Goal: Task Accomplishment & Management: Manage account settings

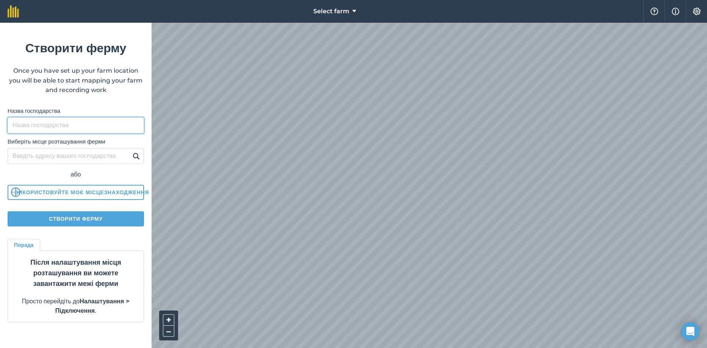
click at [53, 130] on input "Назва господарства" at bounding box center [76, 125] width 136 height 16
click at [108, 156] on div "Виберіть місце розташування ферми або Використовуйте моє місцезнаходження" at bounding box center [76, 166] width 136 height 67
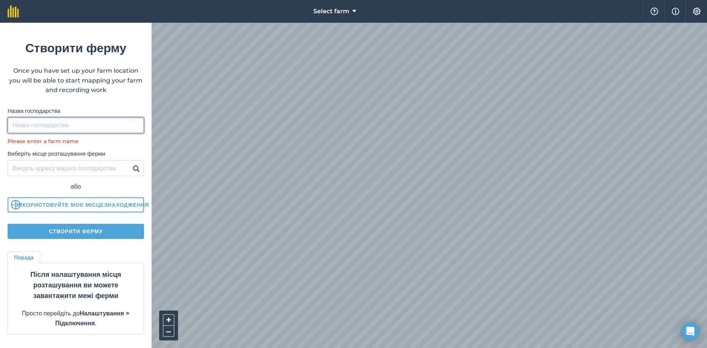
click at [103, 130] on input "Назва господарства" at bounding box center [76, 125] width 136 height 16
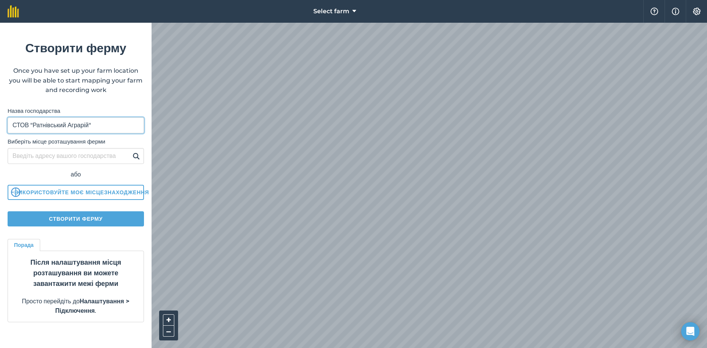
type input "СТОВ "Ратнівський Аграрій""
click at [125, 155] on input "Виберіть місце розташування ферми" at bounding box center [76, 156] width 136 height 16
click at [134, 155] on img at bounding box center [136, 155] width 7 height 9
click at [122, 158] on input "Виберіть місце розташування ферми" at bounding box center [76, 156] width 136 height 16
type input "Р"
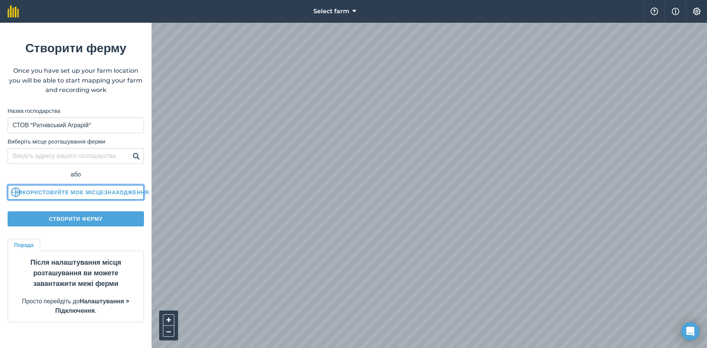
click at [115, 194] on button "Використовуйте моє місцезнаходження" at bounding box center [76, 192] width 136 height 15
click at [89, 192] on button "Використовуйте моє місцезнаходження" at bounding box center [76, 192] width 136 height 15
click at [348, 12] on span "Select farm" at bounding box center [331, 11] width 36 height 9
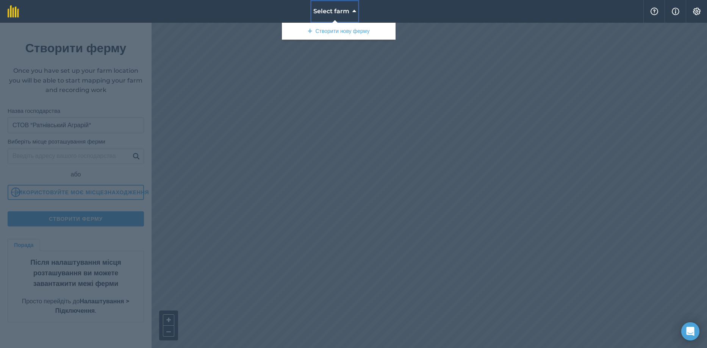
click at [348, 12] on span "Select farm" at bounding box center [331, 11] width 36 height 9
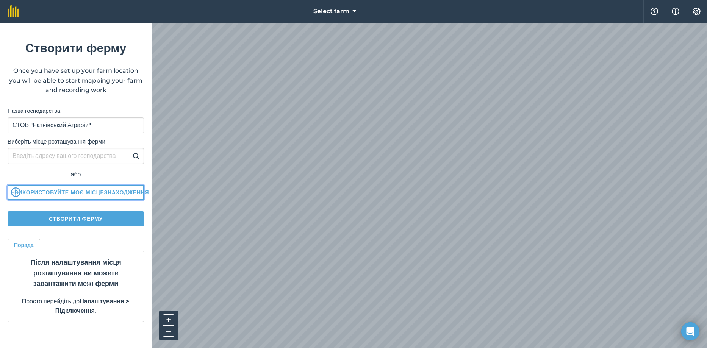
click at [105, 190] on button "Використовуйте моє місцезнаходження" at bounding box center [76, 192] width 136 height 15
click at [129, 246] on div "Порада Після налаштування місця розташування ви можете завантажити межі ферми П…" at bounding box center [76, 281] width 136 height 84
click at [122, 248] on div "Порада Після налаштування місця розташування ви можете завантажити межі ферми П…" at bounding box center [76, 281] width 136 height 84
click at [103, 156] on input "Виберіть місце розташування ферми" at bounding box center [76, 156] width 136 height 16
click at [71, 219] on button "Створити ферму" at bounding box center [76, 218] width 136 height 15
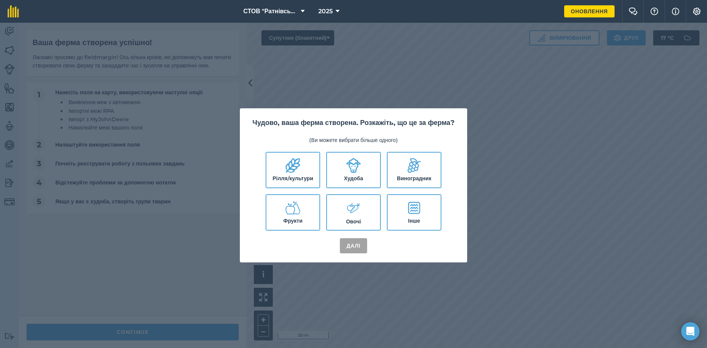
click at [302, 176] on label "Рілля/культури" at bounding box center [292, 170] width 53 height 35
checkbox input "true"
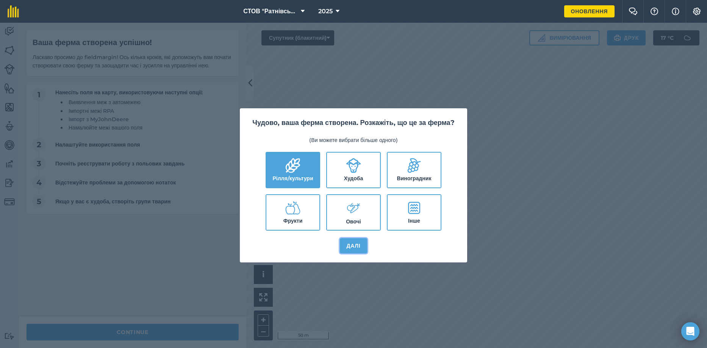
click at [357, 250] on button "Далі" at bounding box center [354, 245] width 28 height 15
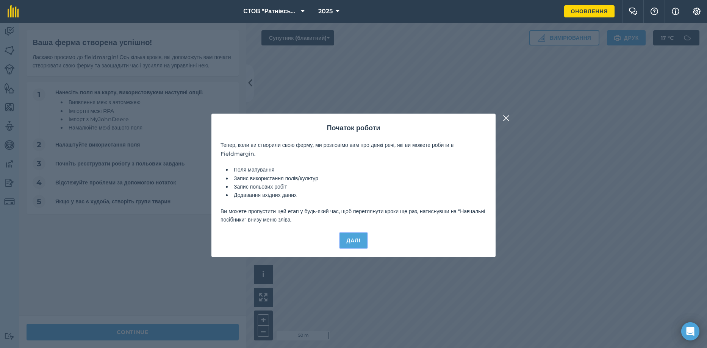
click at [353, 244] on button "Далі" at bounding box center [354, 240] width 28 height 15
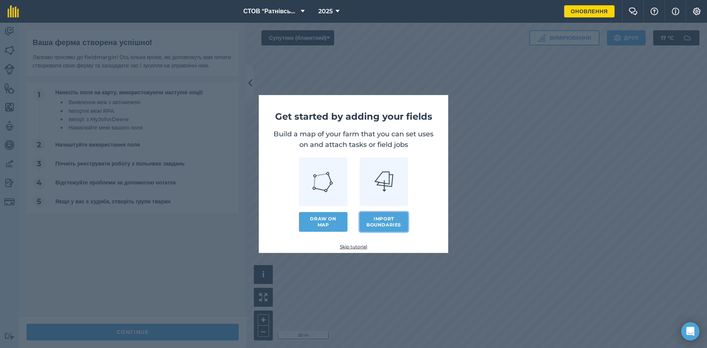
click at [387, 222] on button "Import boundaries" at bounding box center [383, 222] width 48 height 20
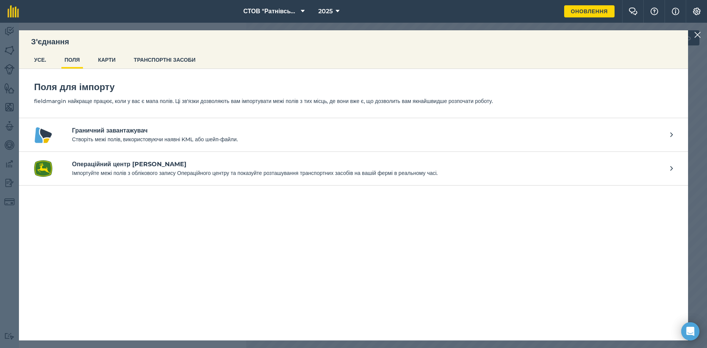
click at [227, 137] on p "Створіть межі полів, використовуючи наявні KML або шейп-файли." at bounding box center [367, 139] width 590 height 8
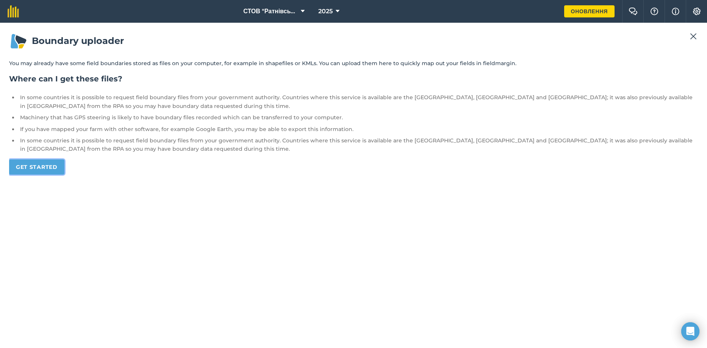
click at [51, 167] on link "Get started" at bounding box center [36, 166] width 55 height 15
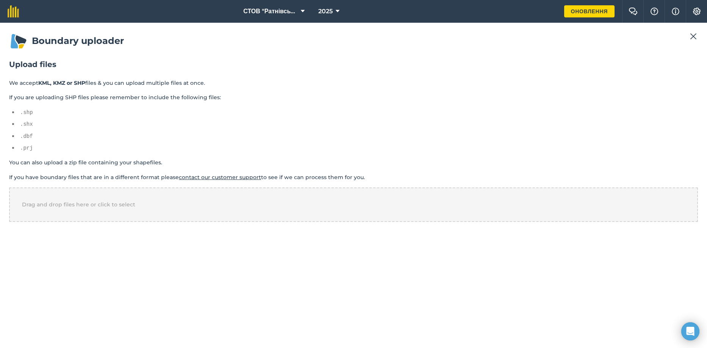
click at [697, 36] on button at bounding box center [693, 36] width 9 height 9
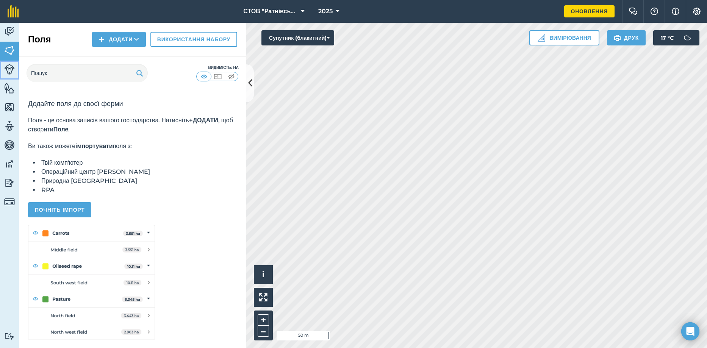
click at [12, 69] on img at bounding box center [9, 69] width 11 height 11
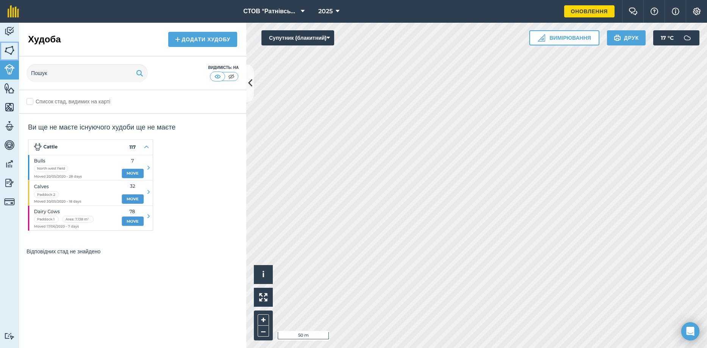
click at [9, 58] on link "Поля" at bounding box center [9, 51] width 19 height 19
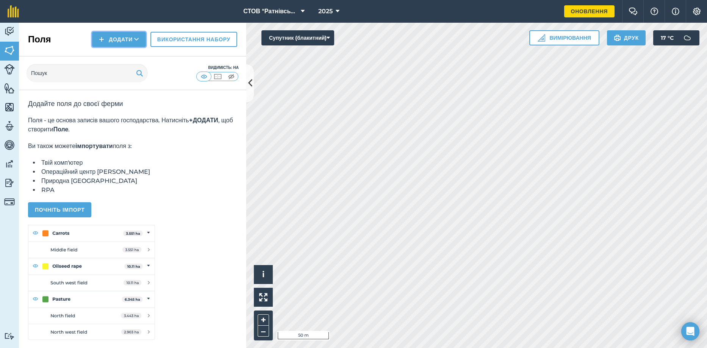
click at [114, 40] on button "Додати" at bounding box center [119, 39] width 54 height 15
click at [122, 72] on link "Імпорт" at bounding box center [119, 73] width 52 height 17
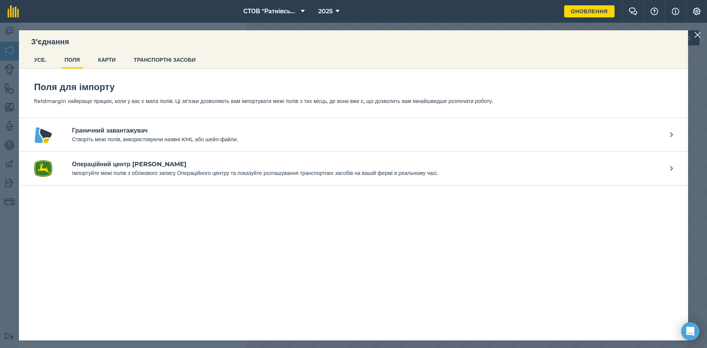
click at [239, 263] on div "Поля для імпорту fieldmargin найкраще працює, коли у вас є мапа полів. Ці зв'яз…" at bounding box center [353, 205] width 669 height 272
click at [239, 182] on link "Операційний центр John Deere Імпортуйте межі полів з облікового запису Операцій…" at bounding box center [353, 169] width 669 height 34
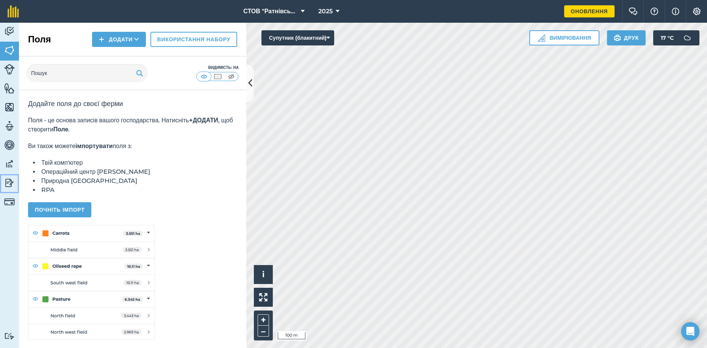
click at [8, 184] on img at bounding box center [9, 182] width 11 height 11
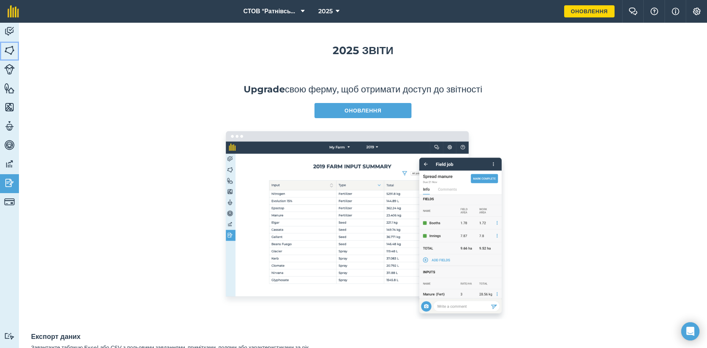
click at [11, 46] on img at bounding box center [9, 50] width 11 height 11
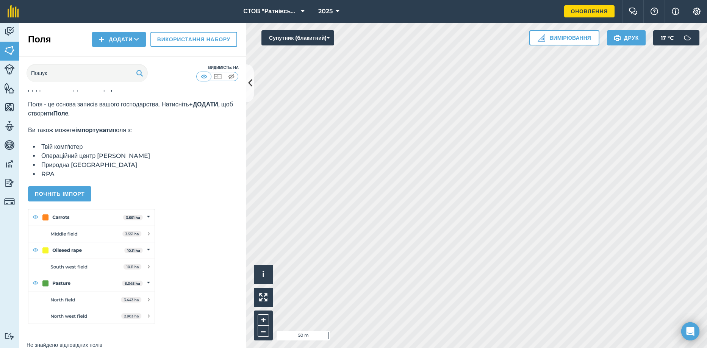
scroll to position [25, 0]
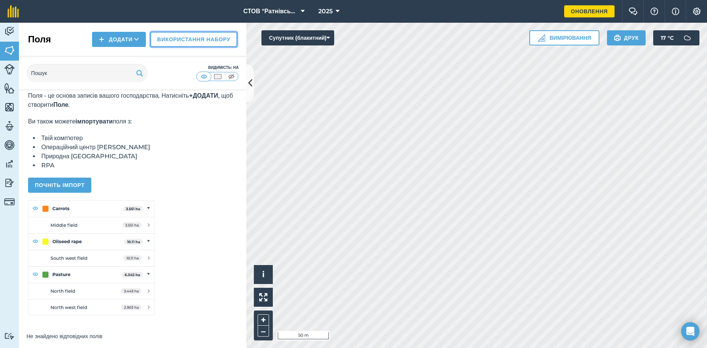
click at [181, 42] on link "Використання набору" at bounding box center [193, 39] width 87 height 15
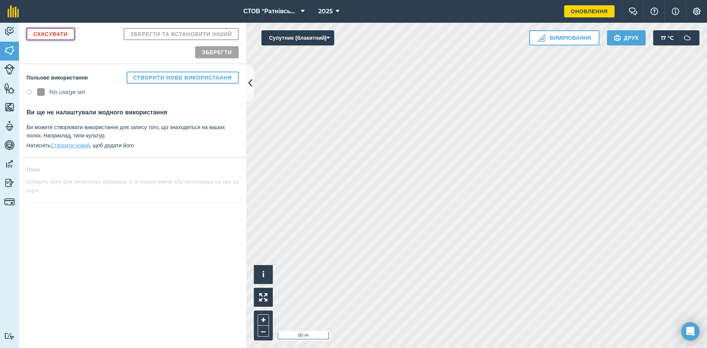
click at [56, 34] on link "Скасувати" at bounding box center [51, 34] width 48 height 12
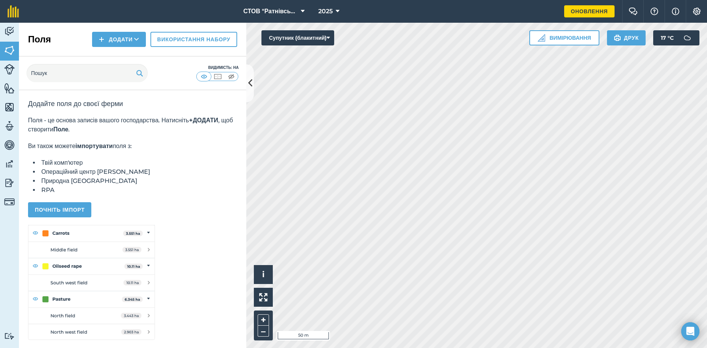
click at [213, 252] on div "Додайте поля до своєї ферми Поля - це основа записів вашого господарства. Натис…" at bounding box center [132, 219] width 227 height 259
click at [223, 272] on div "Додайте поля до своєї ферми Поля - це основа записів вашого господарства. Натис…" at bounding box center [132, 219] width 227 height 259
click at [82, 209] on button "Почніть імпорт" at bounding box center [59, 209] width 63 height 15
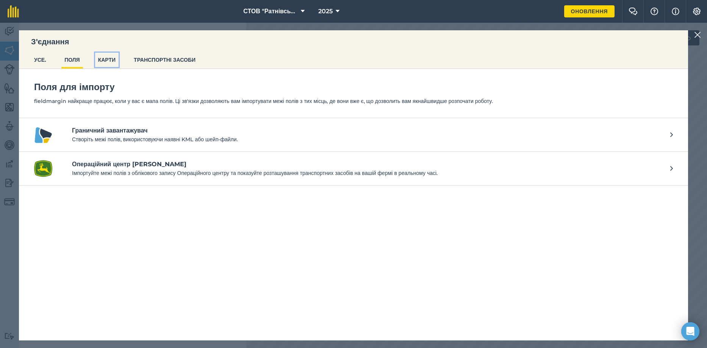
click at [108, 61] on button "КАРТИ" at bounding box center [106, 60] width 23 height 14
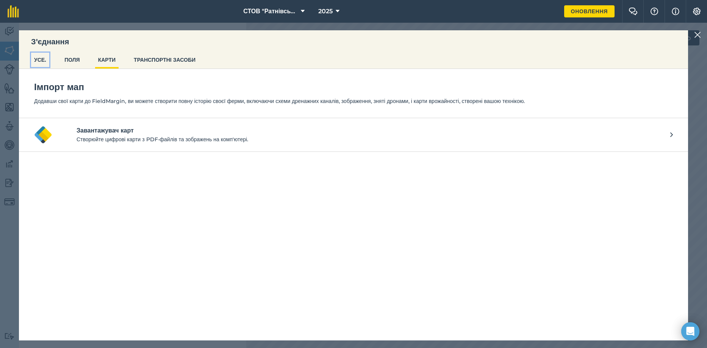
click at [39, 58] on button "УСЕ." at bounding box center [40, 60] width 18 height 14
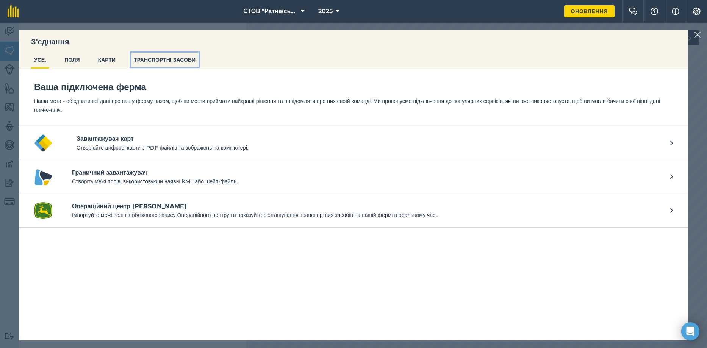
click at [170, 63] on button "ТРАНСПОРТНІ ЗАСОБИ" at bounding box center [165, 60] width 68 height 14
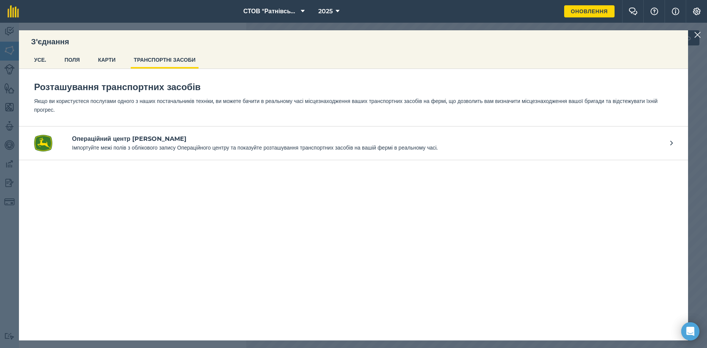
click at [96, 61] on ul "УСЕ. ПОЛЯ КАРТИ ТРАНСПОРТНІ ЗАСОБИ" at bounding box center [353, 61] width 669 height 16
click at [76, 58] on button "ПОЛЯ" at bounding box center [72, 60] width 22 height 14
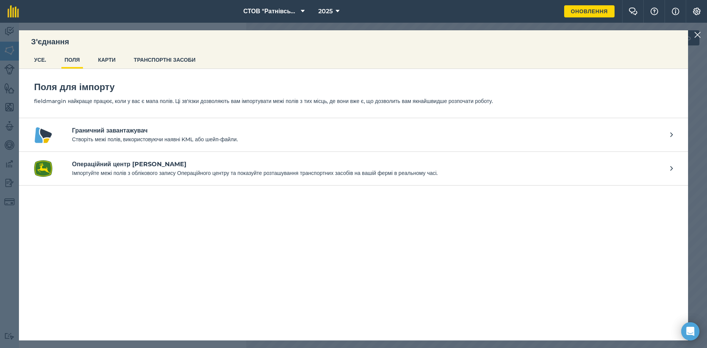
click at [265, 276] on div "Поля для імпорту fieldmargin найкраще працює, коли у вас є мапа полів. Ці зв'яз…" at bounding box center [353, 205] width 669 height 272
click at [45, 56] on button "УСЕ." at bounding box center [40, 60] width 18 height 14
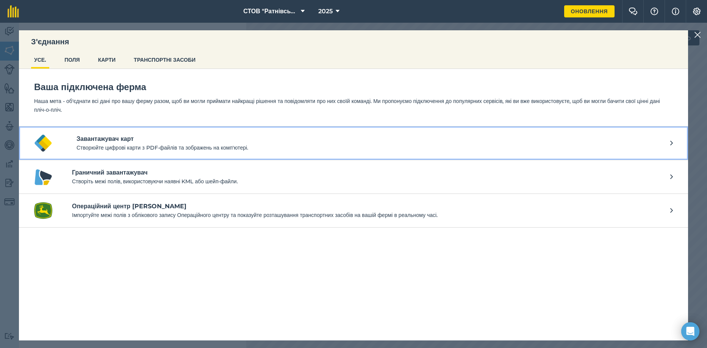
click at [150, 144] on p "Створюйте цифрові карти з PDF-файлів та зображень на комп'ютері." at bounding box center [373, 148] width 593 height 8
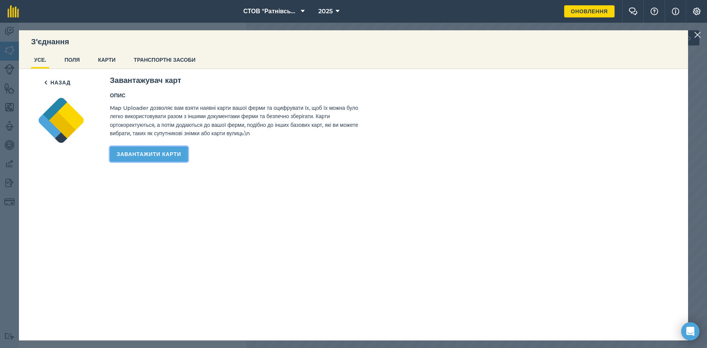
click at [185, 149] on link "Завантажити карти" at bounding box center [149, 154] width 78 height 15
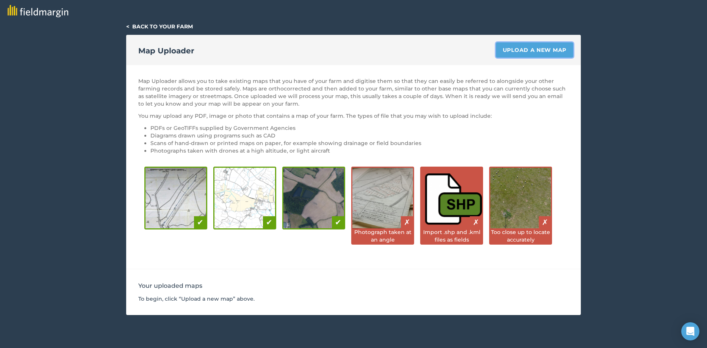
click at [533, 52] on link "Upload a new map" at bounding box center [534, 49] width 77 height 15
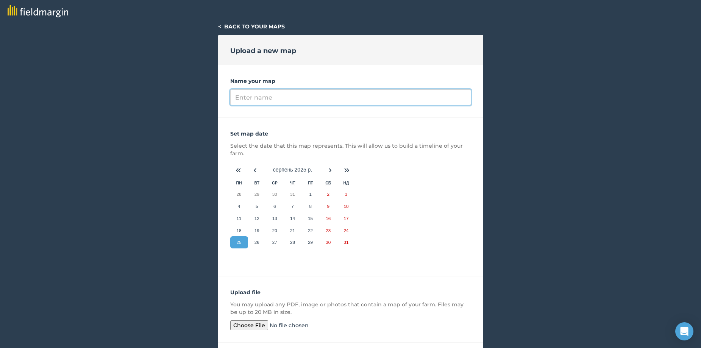
click at [263, 93] on input "Name your map" at bounding box center [350, 97] width 241 height 16
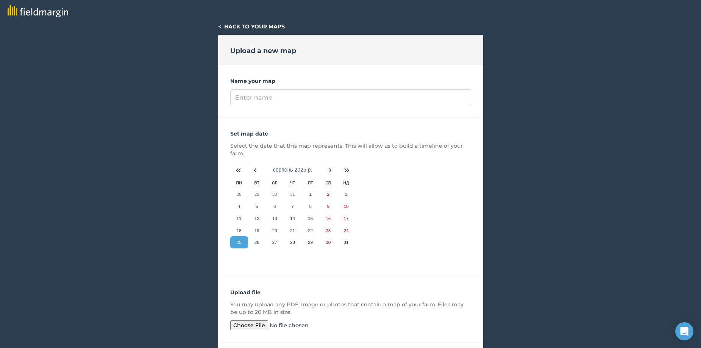
click at [241, 114] on div "Name your map" at bounding box center [350, 91] width 265 height 53
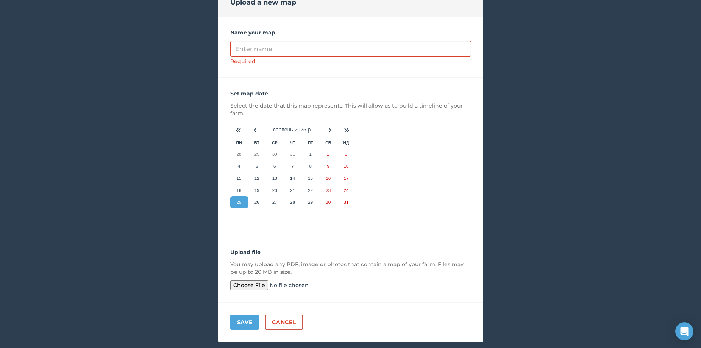
scroll to position [67, 0]
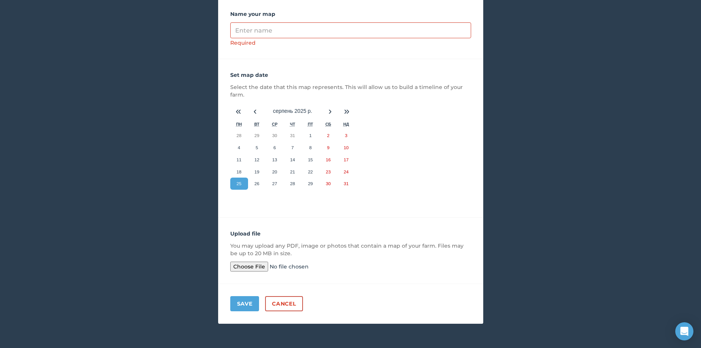
click at [257, 267] on input "file" at bounding box center [288, 267] width 116 height 10
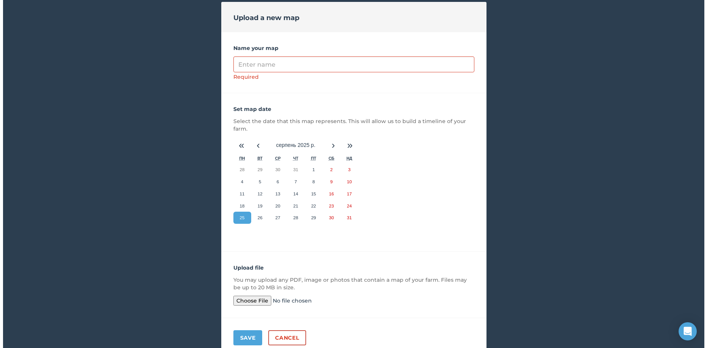
scroll to position [0, 0]
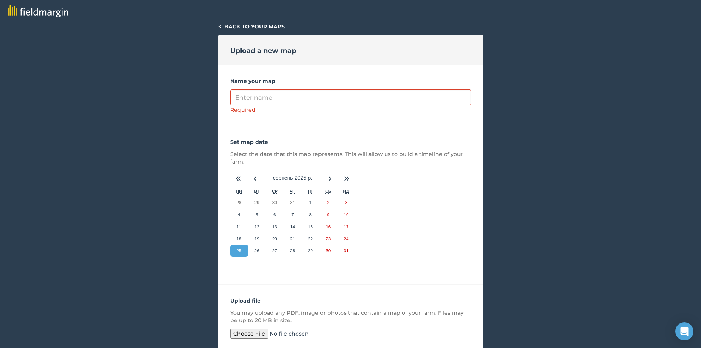
click at [240, 22] on div at bounding box center [350, 11] width 701 height 23
click at [222, 25] on link "< Back to your maps" at bounding box center [251, 26] width 67 height 7
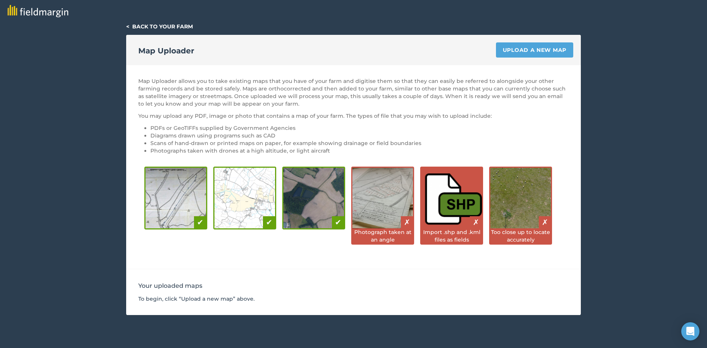
click at [157, 23] on link "< Back to your farm" at bounding box center [159, 26] width 67 height 7
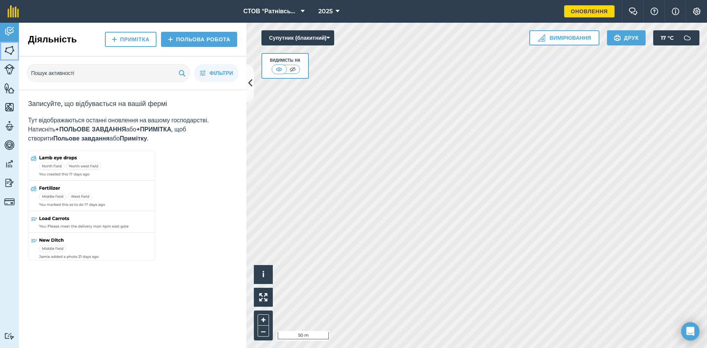
click at [8, 52] on img at bounding box center [9, 50] width 11 height 11
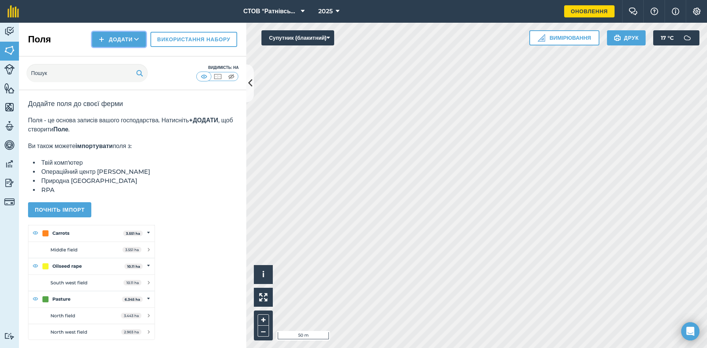
click at [101, 37] on button "Додати" at bounding box center [119, 39] width 54 height 15
click at [117, 55] on link "Жеребкування" at bounding box center [119, 56] width 52 height 17
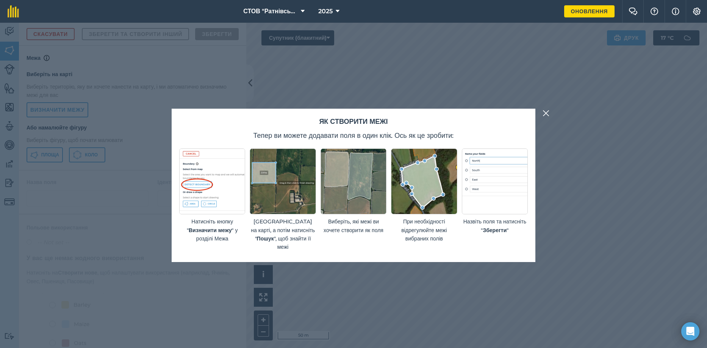
click at [547, 109] on img at bounding box center [545, 113] width 7 height 9
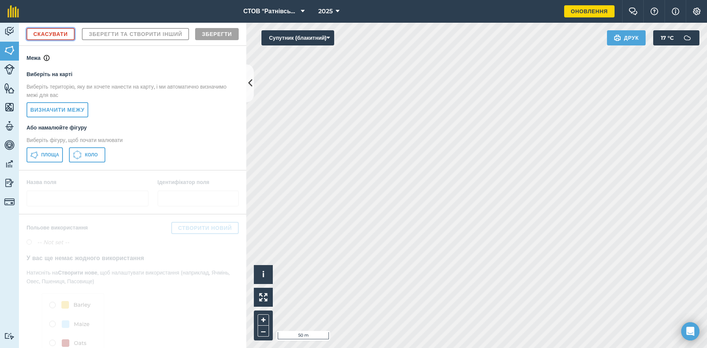
click at [56, 37] on link "Скасувати" at bounding box center [51, 34] width 48 height 12
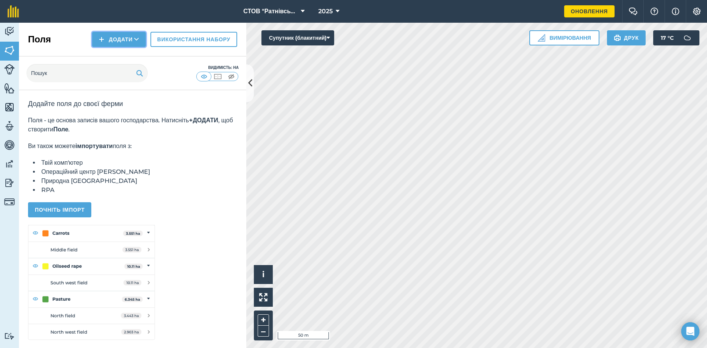
click at [123, 42] on button "Додати" at bounding box center [119, 39] width 54 height 15
click at [125, 72] on link "Імпорт" at bounding box center [119, 73] width 52 height 17
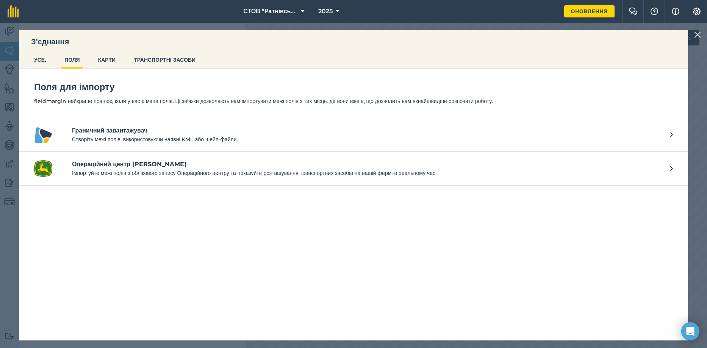
click at [204, 139] on p "Створіть межі полів, використовуючи наявні KML або шейп-файли." at bounding box center [367, 139] width 590 height 8
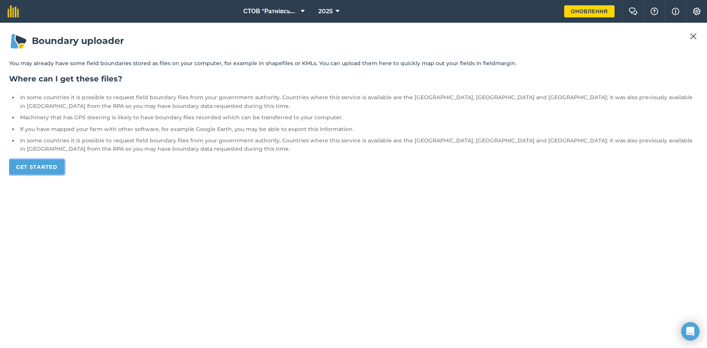
click at [58, 160] on link "Get started" at bounding box center [36, 166] width 55 height 15
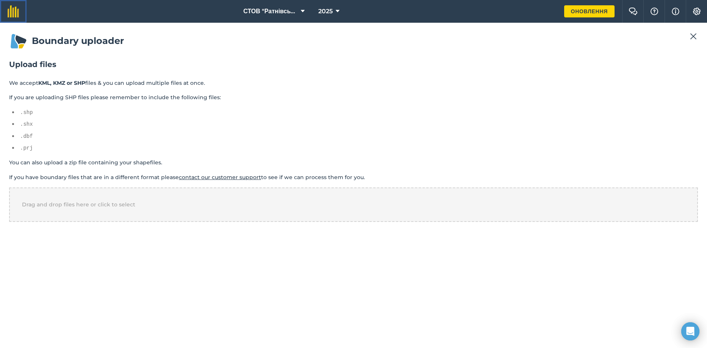
click at [16, 14] on img at bounding box center [13, 11] width 11 height 12
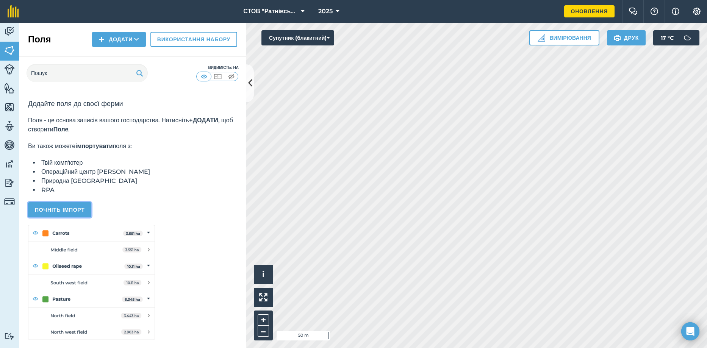
click at [77, 208] on button "Почніть імпорт" at bounding box center [59, 209] width 63 height 15
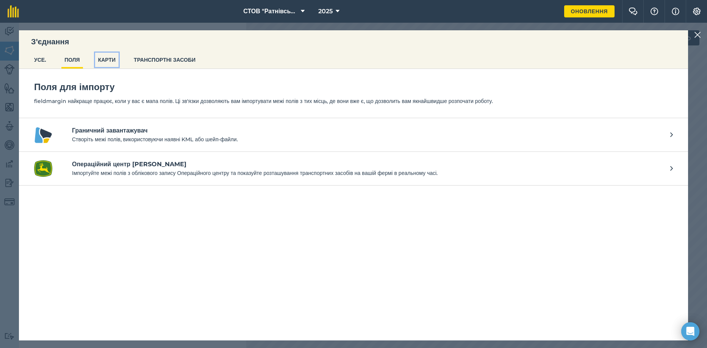
click at [102, 59] on button "КАРТИ" at bounding box center [106, 60] width 23 height 14
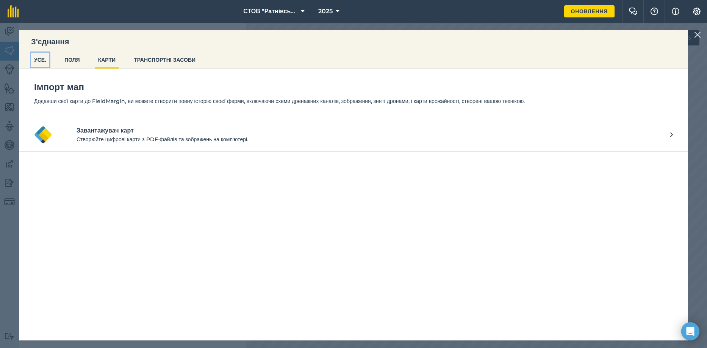
click at [43, 61] on button "УСЕ." at bounding box center [40, 60] width 18 height 14
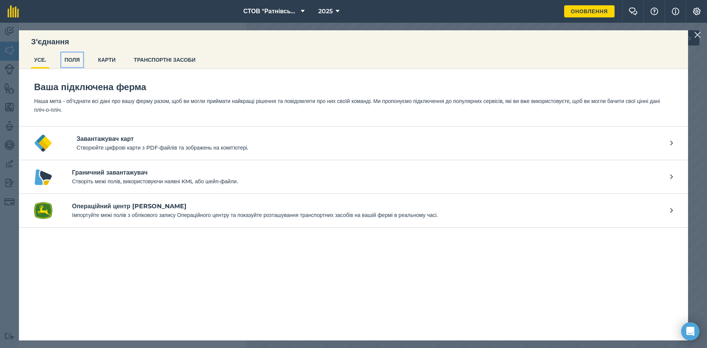
click at [69, 63] on button "ПОЛЯ" at bounding box center [72, 60] width 22 height 14
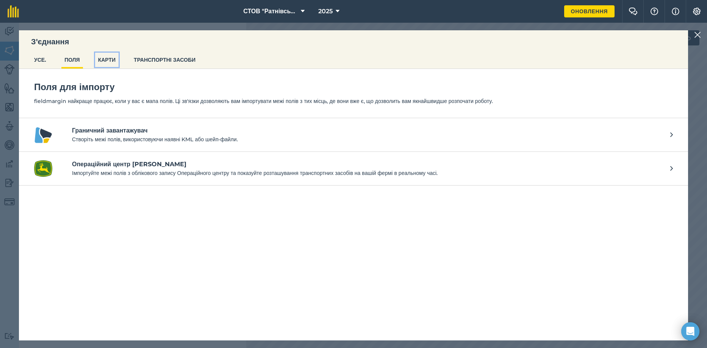
click at [104, 61] on button "КАРТИ" at bounding box center [106, 60] width 23 height 14
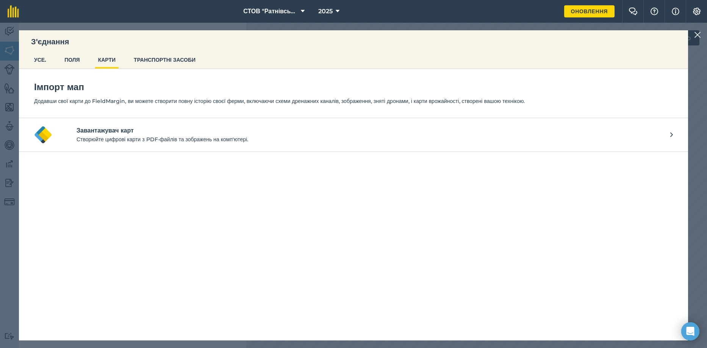
click at [21, 51] on div "З'єднання УСЕ. ПОЛЯ КАРТИ ТРАНСПОРТНІ ЗАСОБИ" at bounding box center [353, 49] width 669 height 39
click at [41, 59] on button "УСЕ." at bounding box center [40, 60] width 18 height 14
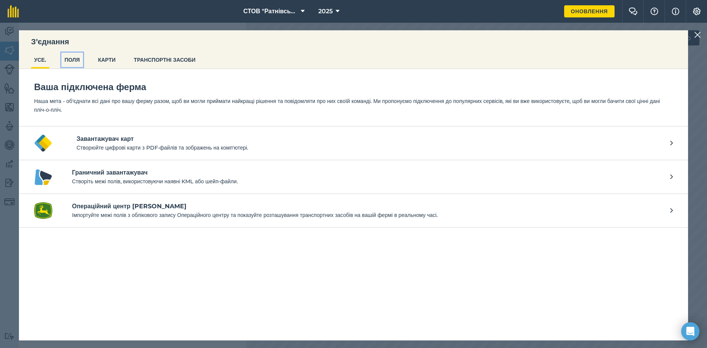
click at [66, 55] on button "ПОЛЯ" at bounding box center [72, 60] width 22 height 14
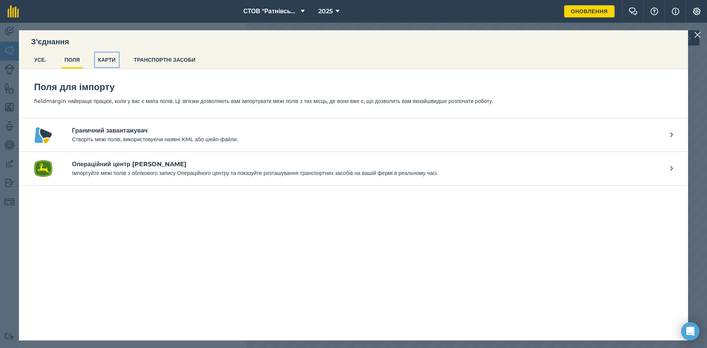
click at [108, 58] on button "КАРТИ" at bounding box center [106, 60] width 23 height 14
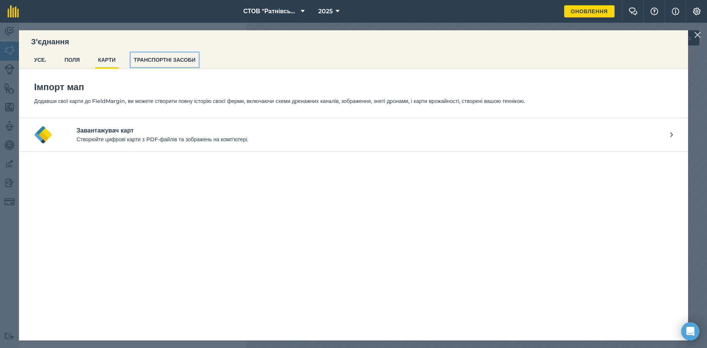
click at [148, 60] on button "ТРАНСПОРТНІ ЗАСОБИ" at bounding box center [165, 60] width 68 height 14
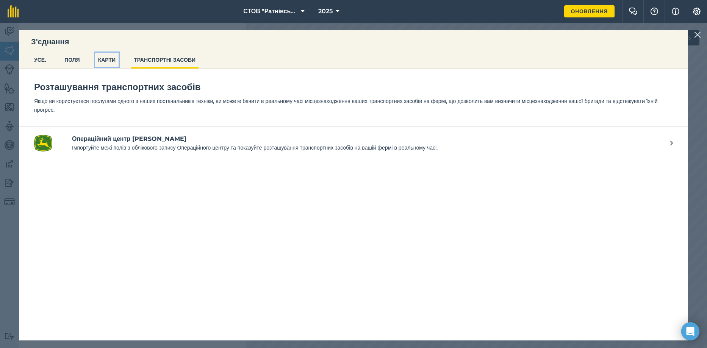
click at [109, 63] on button "КАРТИ" at bounding box center [106, 60] width 23 height 14
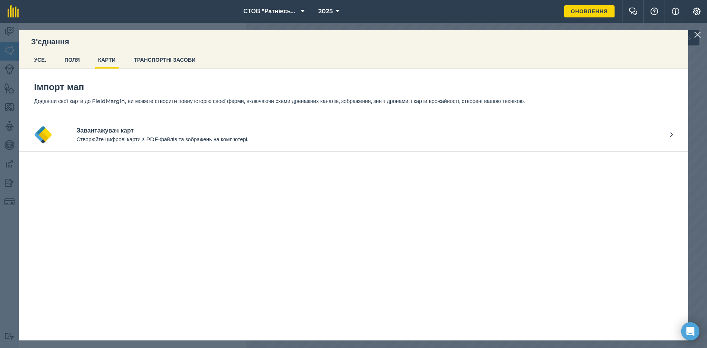
click at [698, 33] on img at bounding box center [697, 34] width 7 height 9
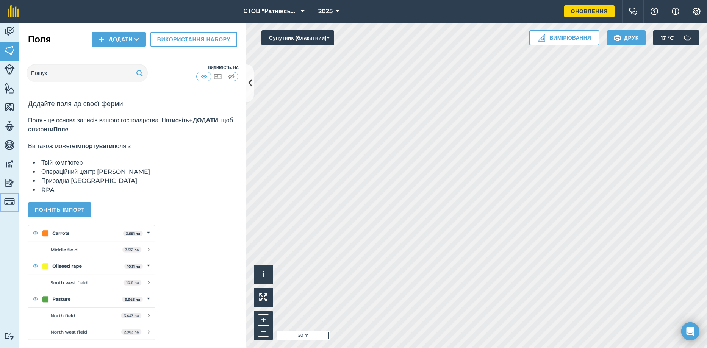
click at [10, 200] on img at bounding box center [9, 202] width 11 height 11
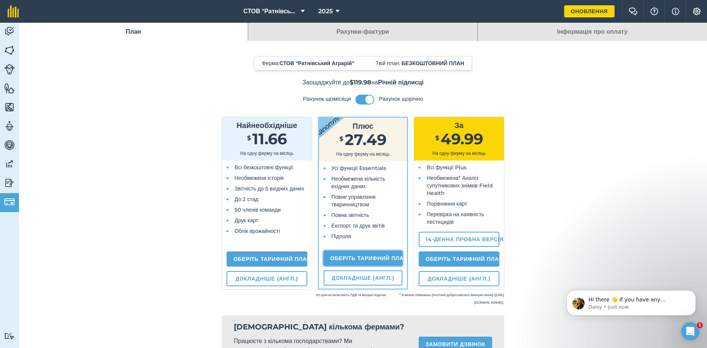
click at [373, 259] on link "Оберіть тарифний план" at bounding box center [362, 258] width 79 height 15
select select "9220acf7-288c-4cbd-b74c-53c24f79aa56"
select select "UA"
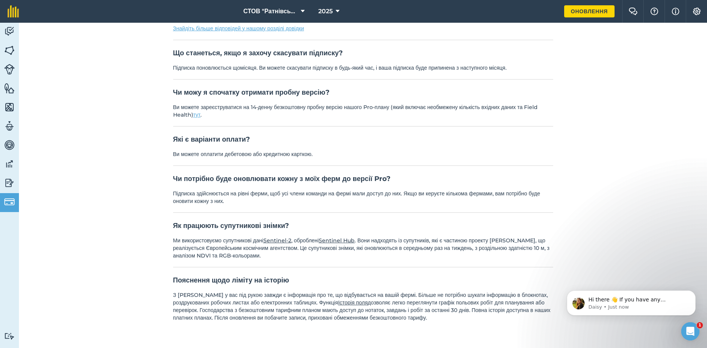
scroll to position [407, 0]
click at [9, 182] on img at bounding box center [9, 182] width 11 height 11
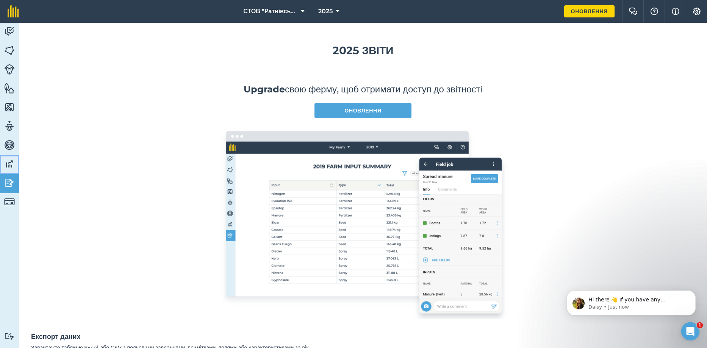
click at [9, 163] on img at bounding box center [9, 163] width 11 height 11
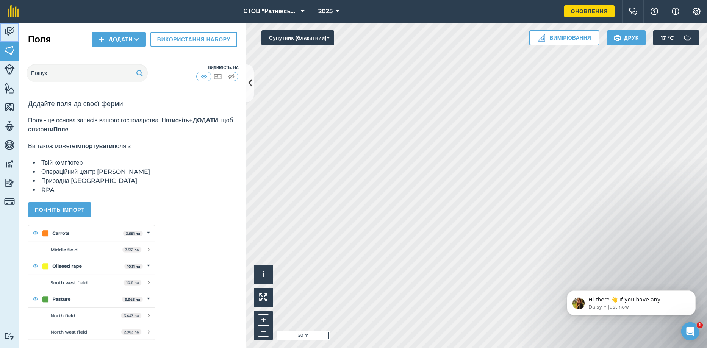
click at [8, 30] on img at bounding box center [9, 31] width 11 height 11
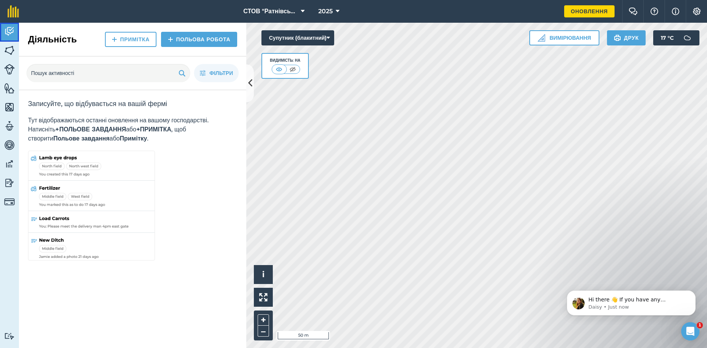
click at [8, 39] on link "Діяльність" at bounding box center [9, 32] width 19 height 19
click at [12, 52] on img at bounding box center [9, 50] width 11 height 11
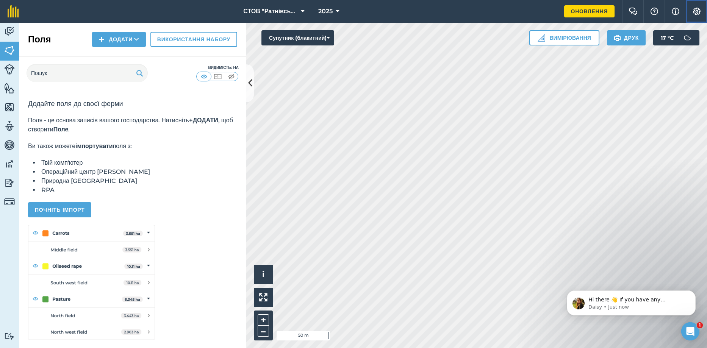
click at [698, 11] on img at bounding box center [696, 12] width 9 height 8
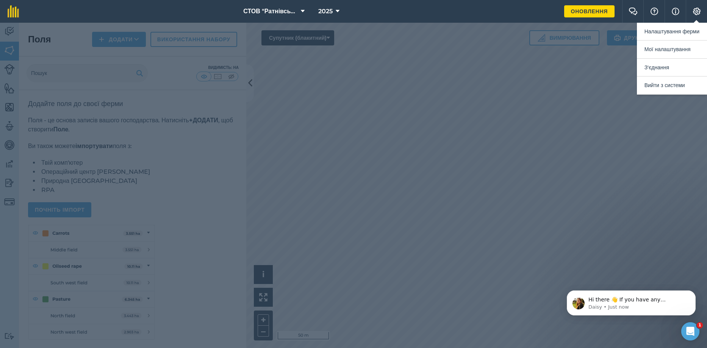
click at [551, 185] on div at bounding box center [353, 185] width 707 height 325
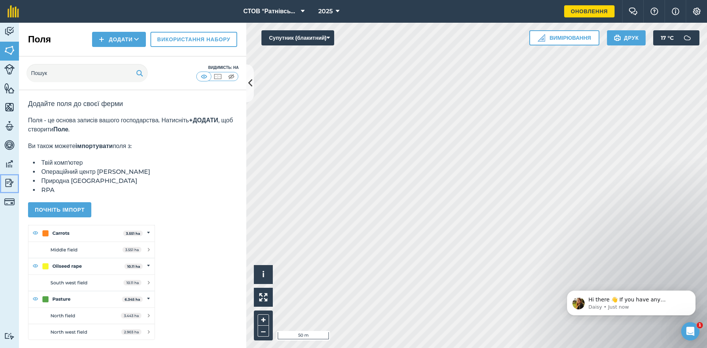
click at [8, 183] on img at bounding box center [9, 182] width 11 height 11
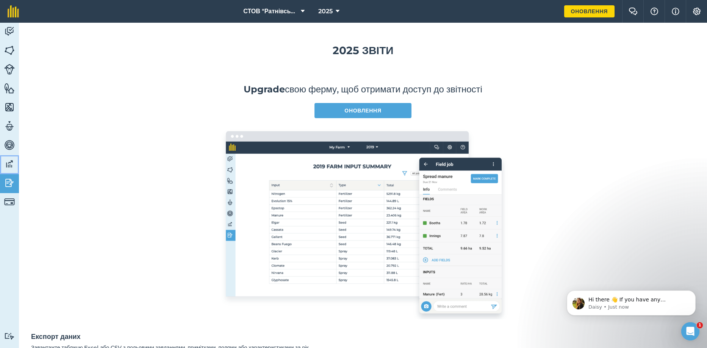
click at [11, 162] on img at bounding box center [9, 163] width 11 height 11
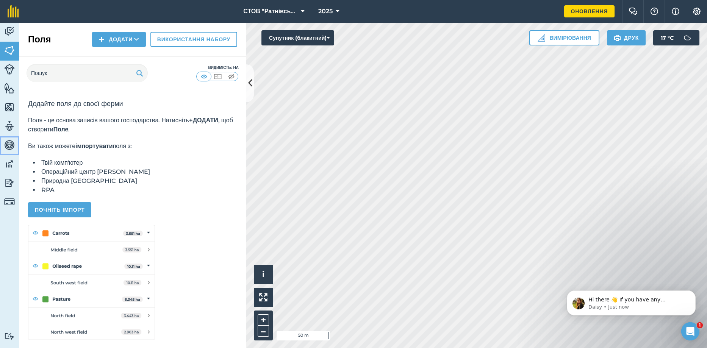
click at [8, 148] on img at bounding box center [9, 144] width 11 height 11
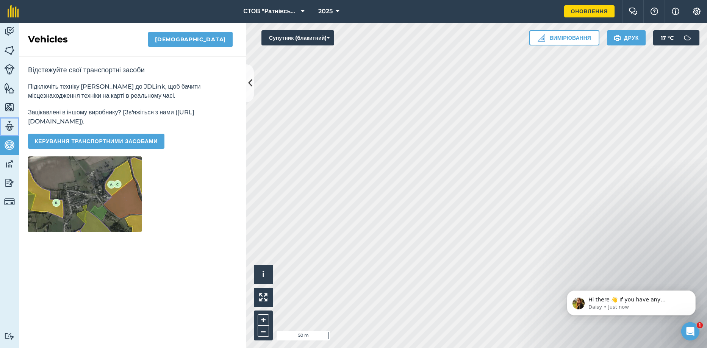
click at [8, 122] on img at bounding box center [9, 125] width 11 height 11
select select "MEMBER"
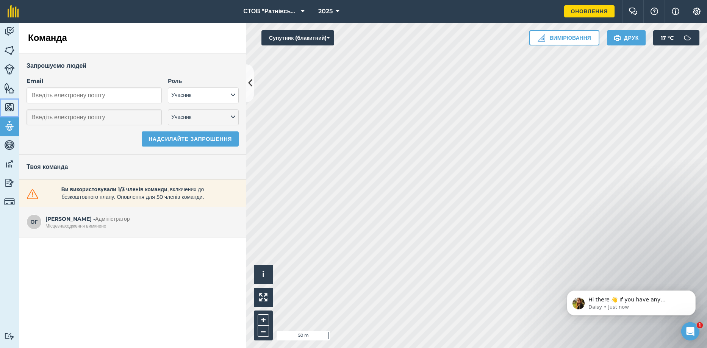
click at [8, 107] on img at bounding box center [9, 107] width 11 height 11
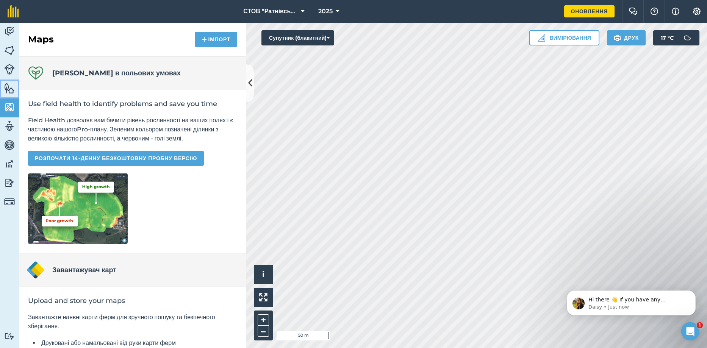
click at [8, 87] on img at bounding box center [9, 88] width 11 height 11
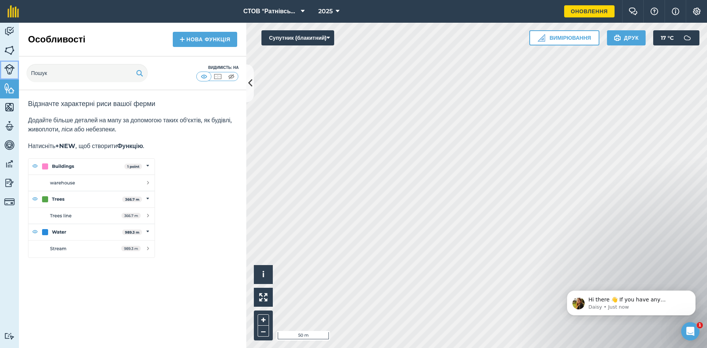
click at [8, 72] on img at bounding box center [9, 69] width 11 height 11
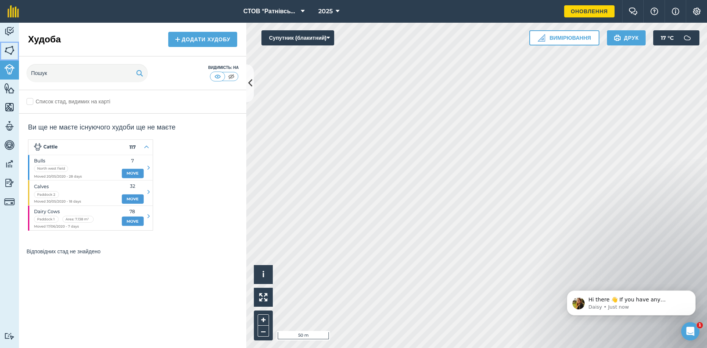
click at [7, 56] on link "Поля" at bounding box center [9, 51] width 19 height 19
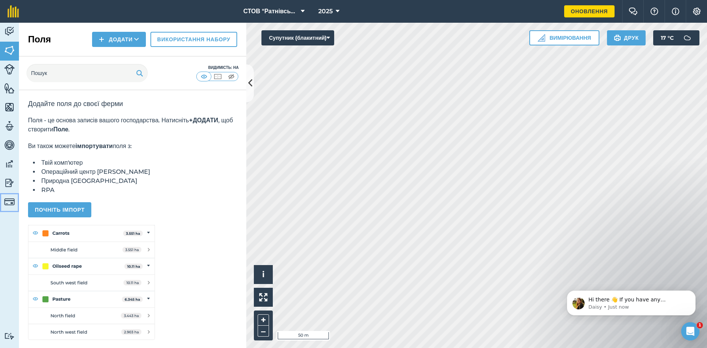
click at [10, 205] on img at bounding box center [9, 202] width 11 height 11
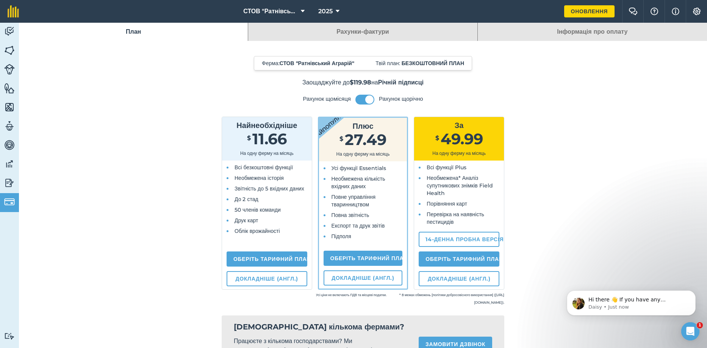
click at [425, 32] on link "Рахунки-фактури" at bounding box center [362, 32] width 229 height 18
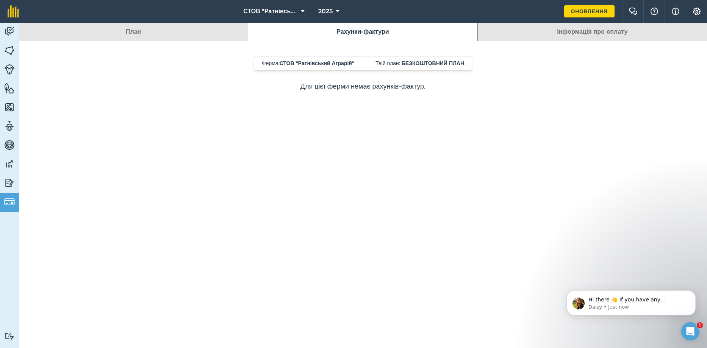
click at [536, 39] on link "Інформація про оплату" at bounding box center [592, 32] width 229 height 18
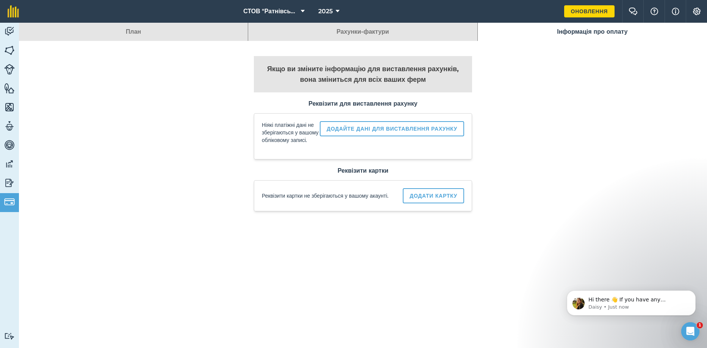
click at [167, 33] on link "План" at bounding box center [133, 32] width 229 height 18
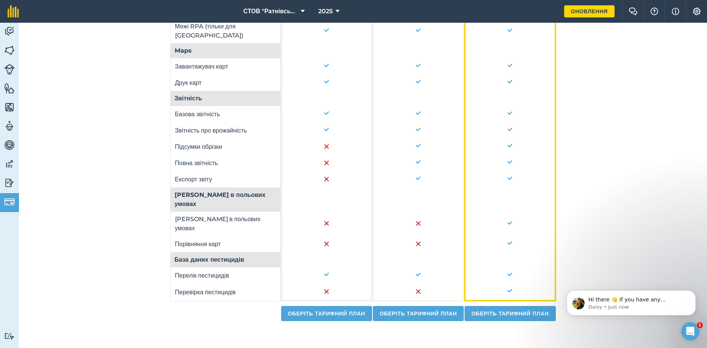
scroll to position [594, 0]
drag, startPoint x: 208, startPoint y: 310, endPoint x: 207, endPoint y: 297, distance: 12.9
click at [208, 310] on td at bounding box center [225, 311] width 111 height 20
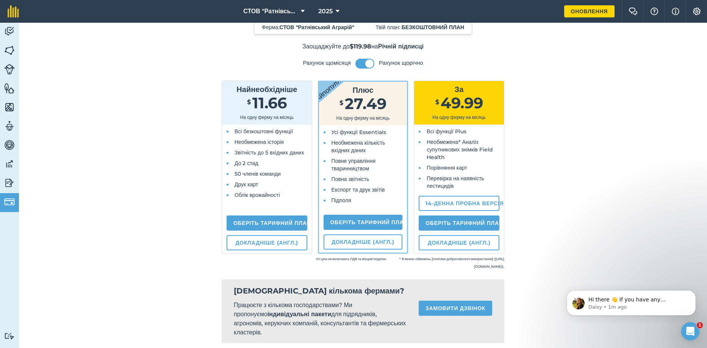
scroll to position [0, 0]
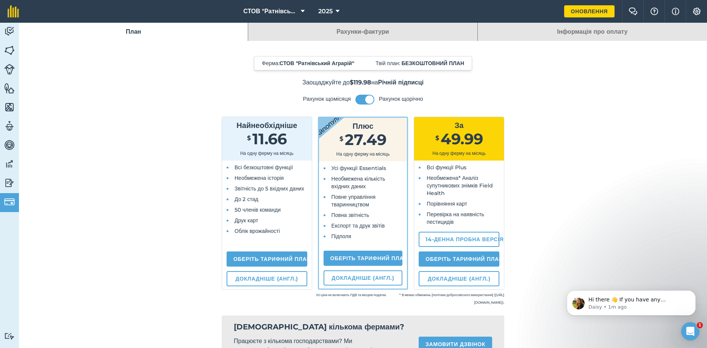
click at [382, 176] on span "Необмежена кількість вхідних даних" at bounding box center [358, 182] width 54 height 14
click at [357, 277] on link "Докладніше (англ.)" at bounding box center [362, 277] width 79 height 15
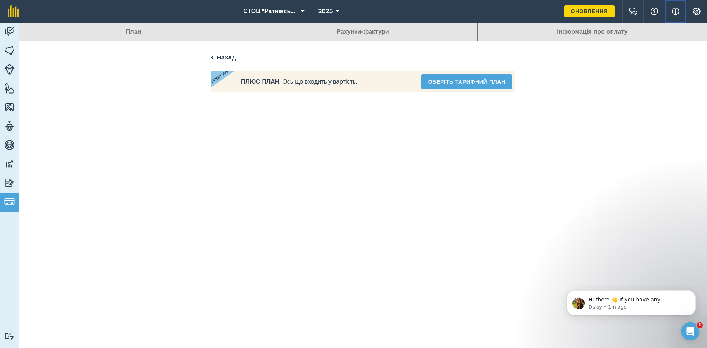
click at [680, 11] on button "Інформація" at bounding box center [674, 11] width 21 height 23
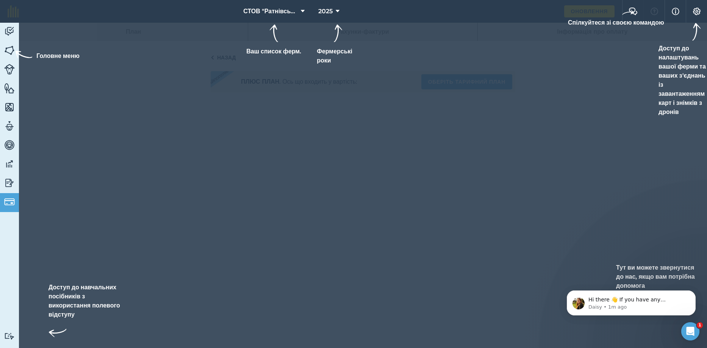
click at [639, 47] on div at bounding box center [353, 174] width 707 height 348
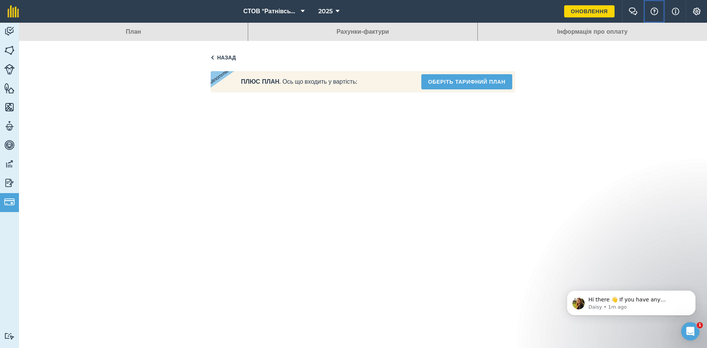
click at [650, 9] on img at bounding box center [654, 12] width 9 height 8
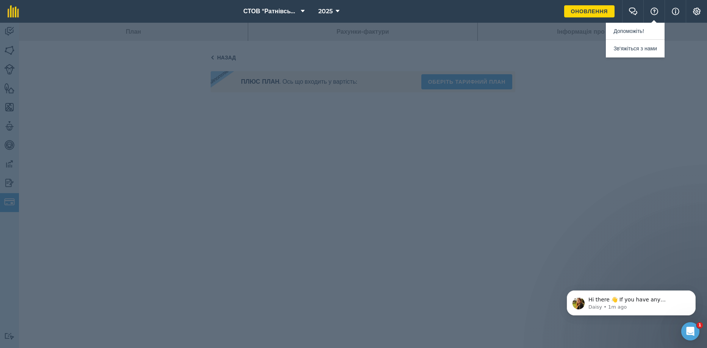
click at [613, 83] on div at bounding box center [353, 185] width 707 height 325
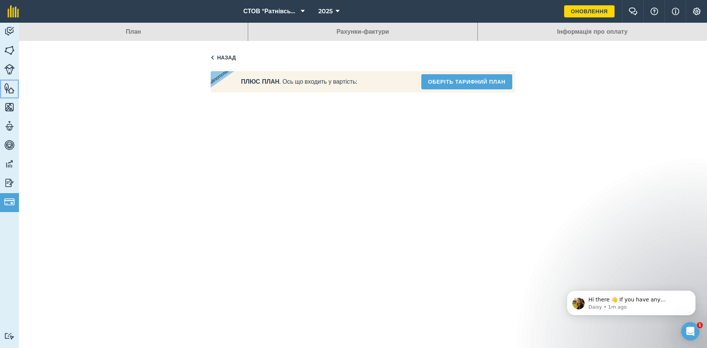
click at [12, 84] on img at bounding box center [9, 88] width 11 height 11
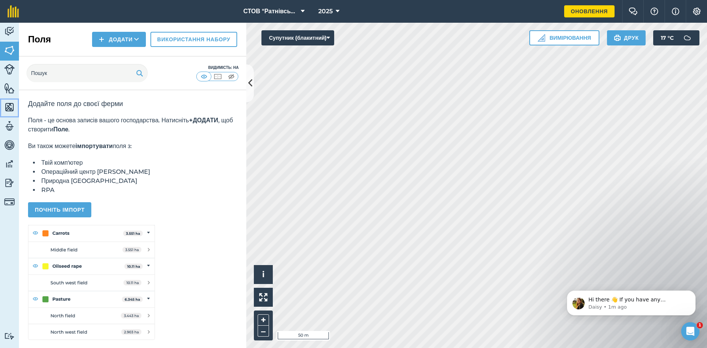
click at [9, 100] on link "Карти" at bounding box center [9, 107] width 19 height 19
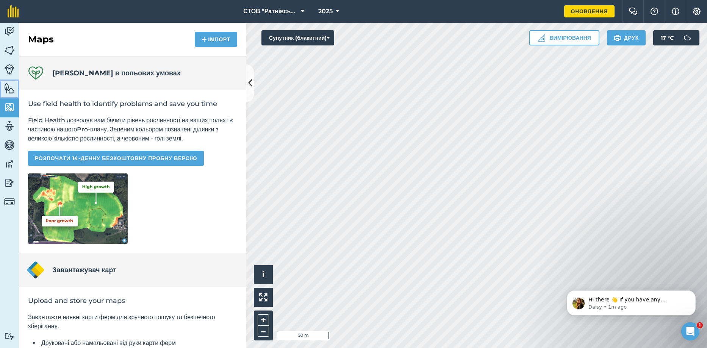
click at [8, 86] on img at bounding box center [9, 88] width 11 height 11
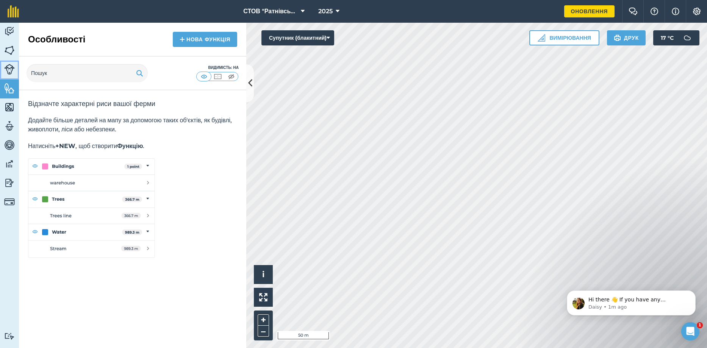
click at [8, 69] on img at bounding box center [9, 69] width 11 height 11
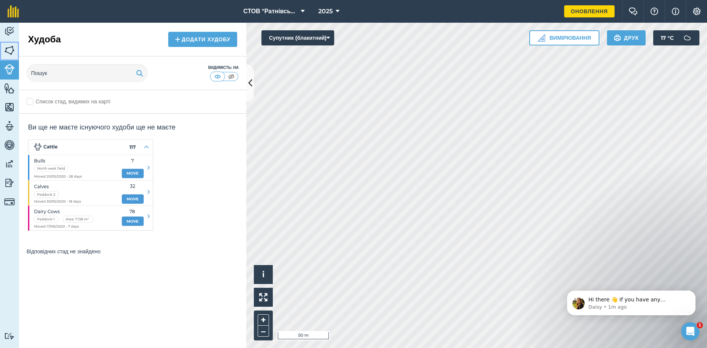
click at [14, 54] on img at bounding box center [9, 50] width 11 height 11
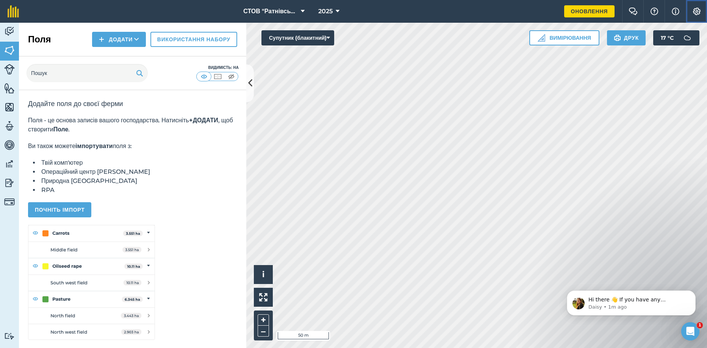
click at [701, 8] on button "Налаштування" at bounding box center [696, 11] width 21 height 23
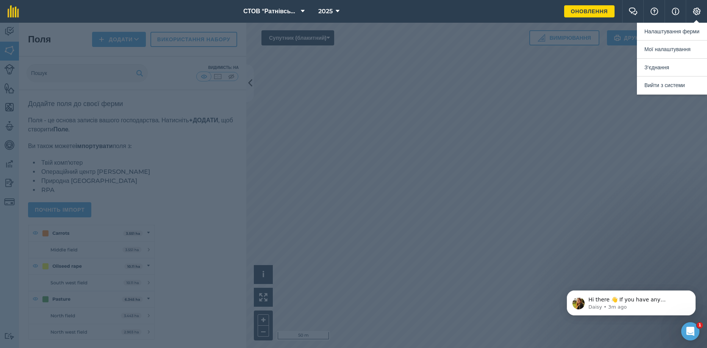
click at [434, 104] on div at bounding box center [353, 185] width 707 height 325
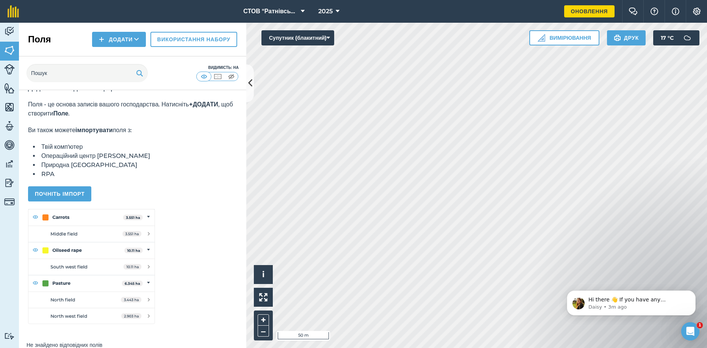
scroll to position [25, 0]
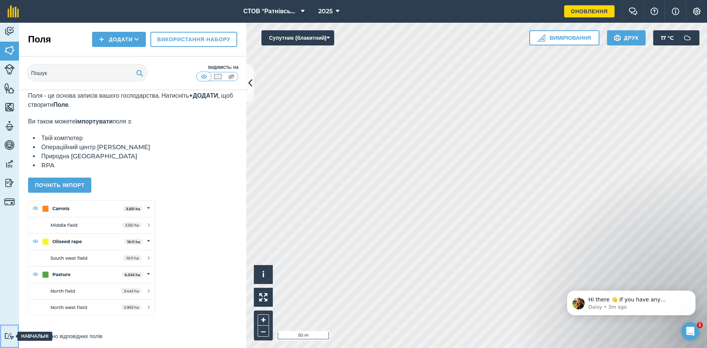
click at [10, 334] on img at bounding box center [9, 336] width 11 height 7
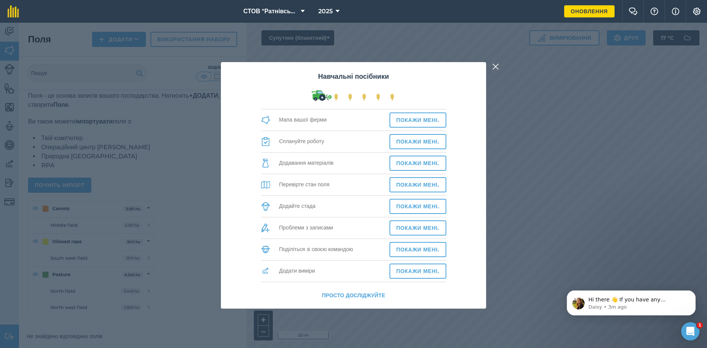
click at [496, 59] on div "Навчальні посібники Мапа вашої ферми Покажи мені. Сплануйте роботу Покажи мені.…" at bounding box center [353, 185] width 707 height 325
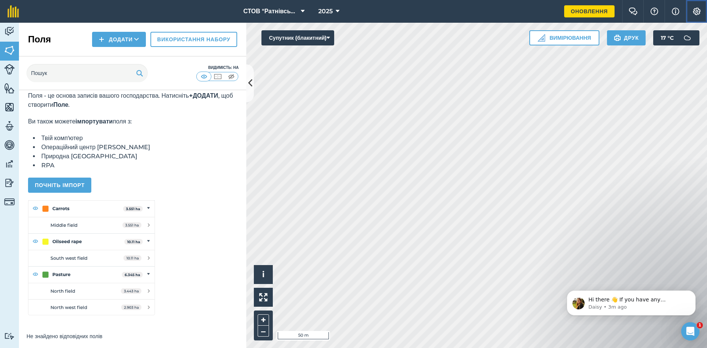
click at [689, 11] on button "Налаштування" at bounding box center [696, 11] width 21 height 23
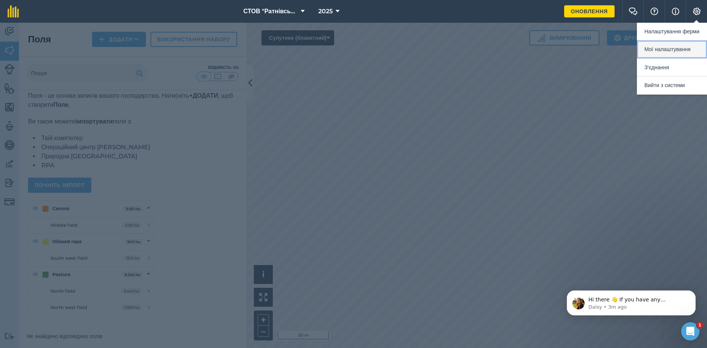
click at [665, 47] on button "Мої налаштування" at bounding box center [672, 50] width 70 height 18
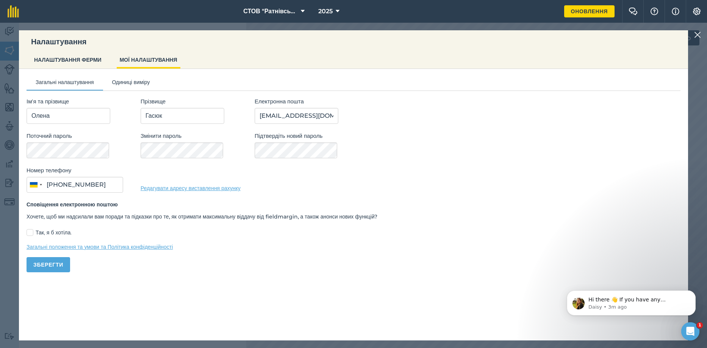
type input "067 112 9026"
click at [130, 84] on button "Одиниці виміру" at bounding box center [131, 83] width 56 height 11
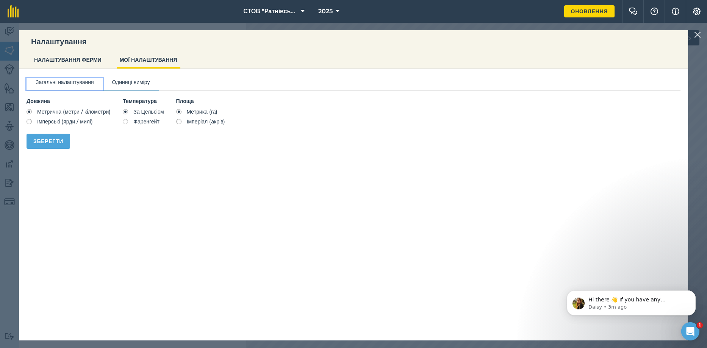
click at [89, 84] on button "Загальні налаштування" at bounding box center [65, 83] width 77 height 11
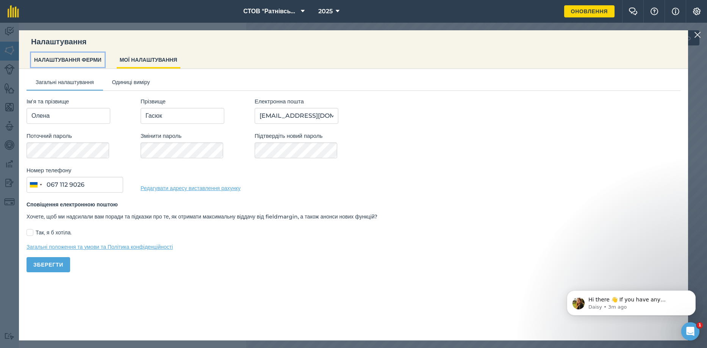
click at [79, 63] on button "НАЛАШТУВАННЯ ФЕРМИ" at bounding box center [67, 60] width 73 height 14
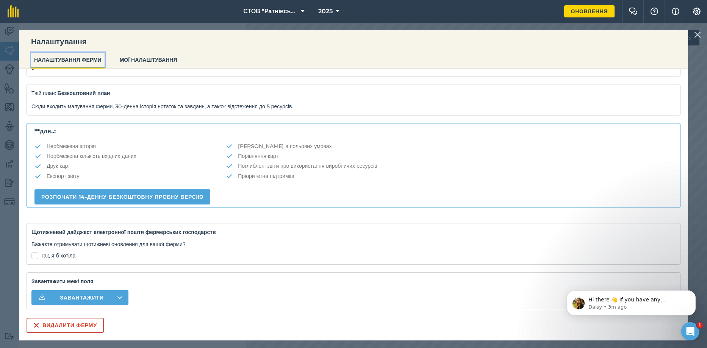
scroll to position [0, 0]
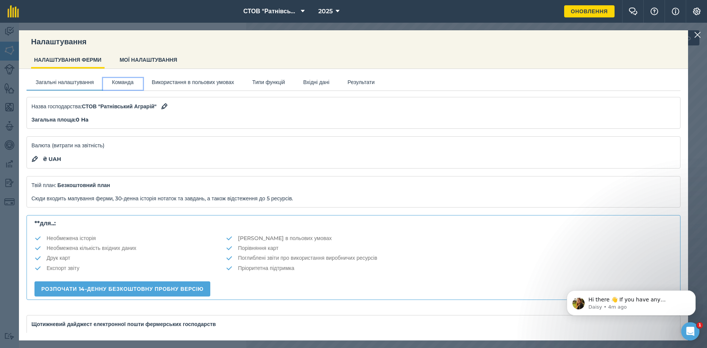
click at [121, 79] on button "Команда" at bounding box center [123, 83] width 40 height 11
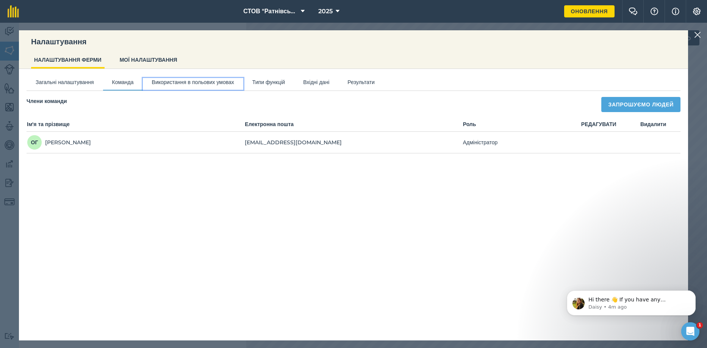
click at [192, 81] on button "Використання в польових умовах" at bounding box center [193, 83] width 100 height 11
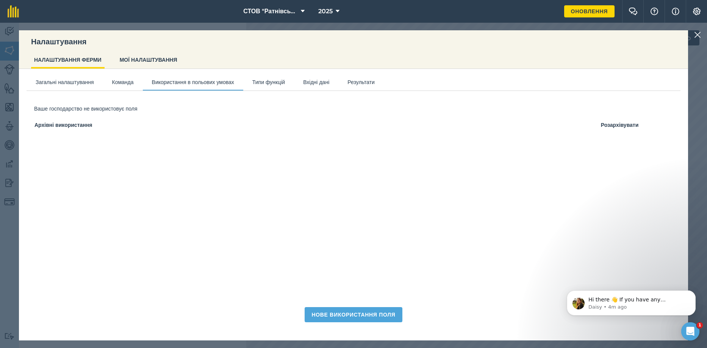
click at [697, 34] on img at bounding box center [697, 34] width 7 height 9
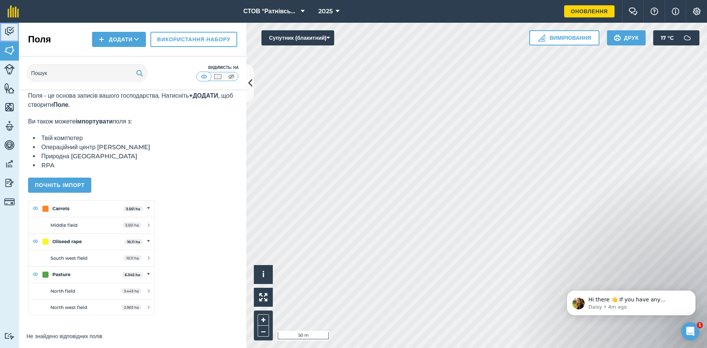
click at [9, 26] on img at bounding box center [9, 31] width 11 height 11
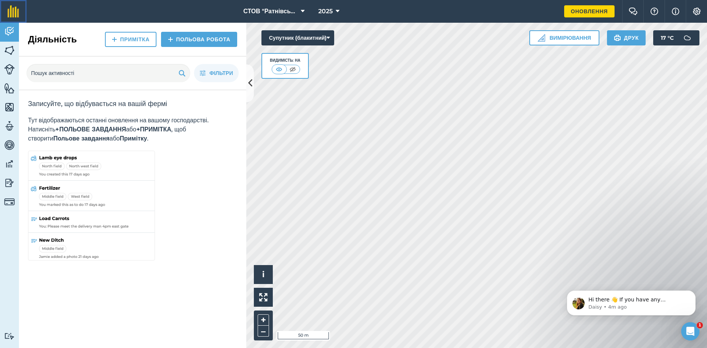
click at [14, 14] on img at bounding box center [13, 11] width 11 height 12
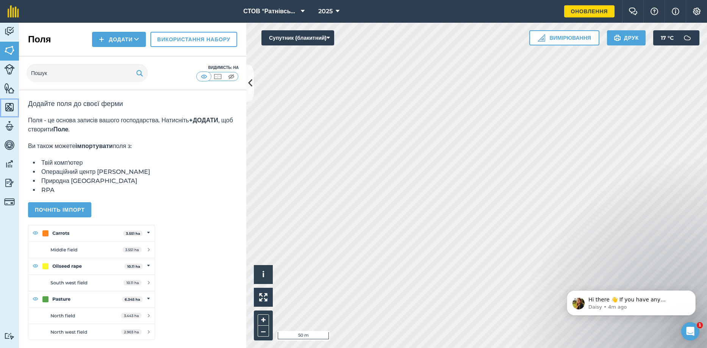
click at [15, 107] on link "Карти" at bounding box center [9, 107] width 19 height 19
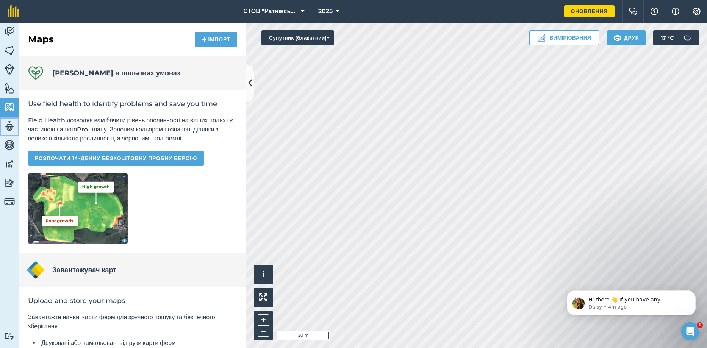
click at [8, 123] on img at bounding box center [9, 125] width 11 height 11
select select "MEMBER"
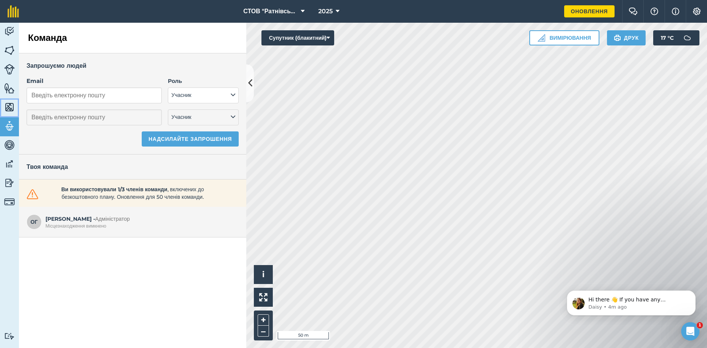
click at [6, 105] on img at bounding box center [9, 107] width 11 height 11
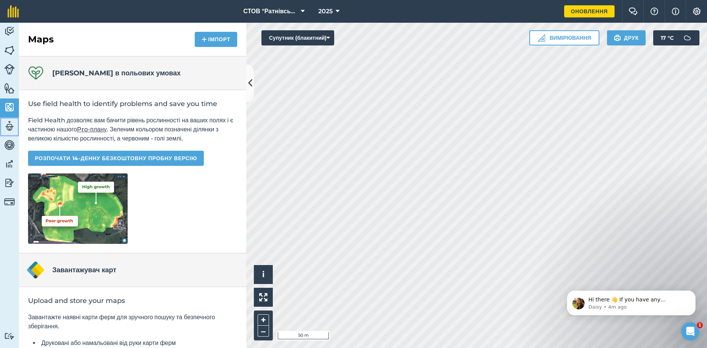
click at [7, 124] on img at bounding box center [9, 125] width 11 height 11
select select "MEMBER"
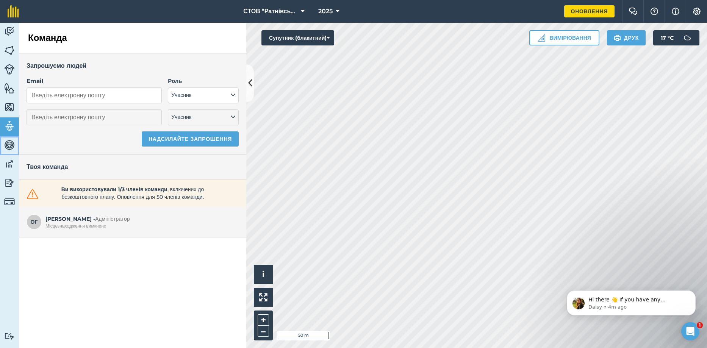
click at [12, 142] on img at bounding box center [9, 144] width 11 height 11
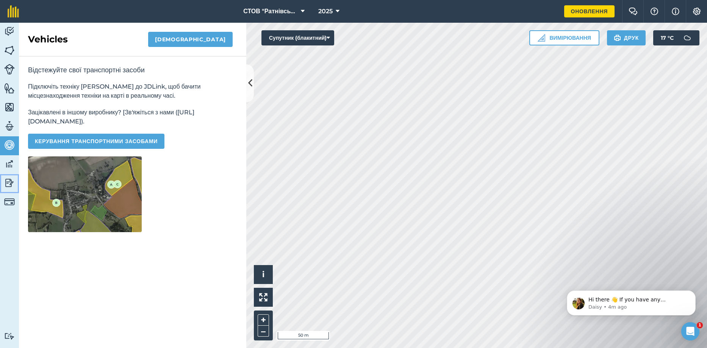
click at [10, 184] on img at bounding box center [9, 182] width 11 height 11
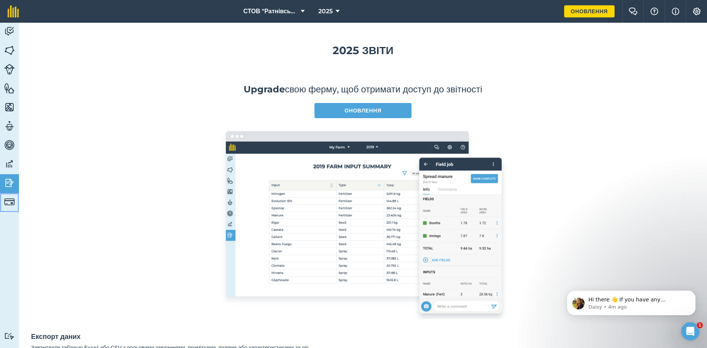
click at [6, 203] on img at bounding box center [9, 202] width 11 height 11
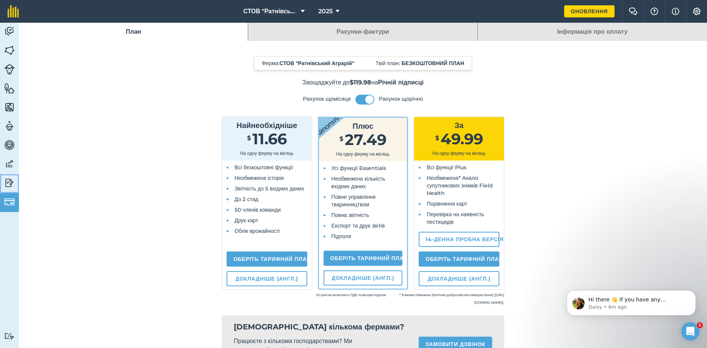
click at [6, 186] on img at bounding box center [9, 182] width 11 height 11
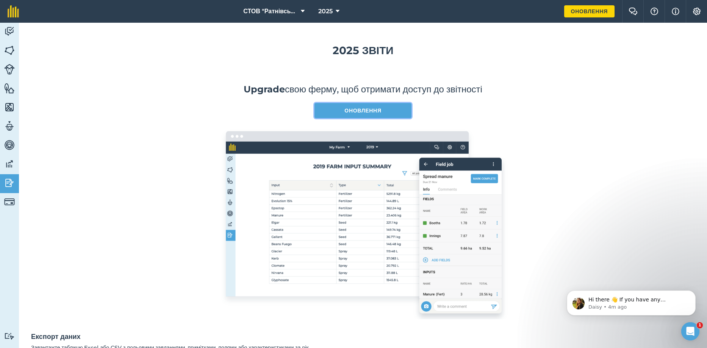
click at [388, 111] on link "Оновлення" at bounding box center [362, 110] width 97 height 15
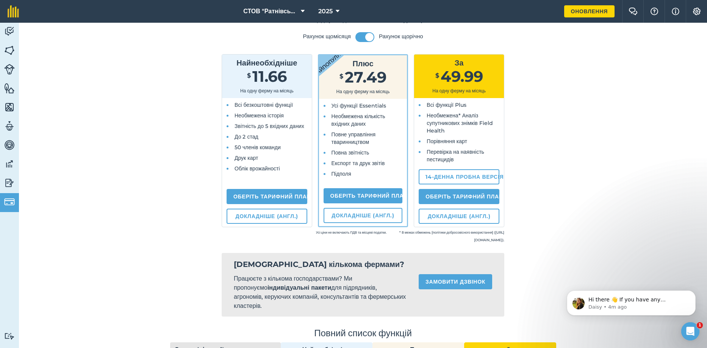
scroll to position [76, 0]
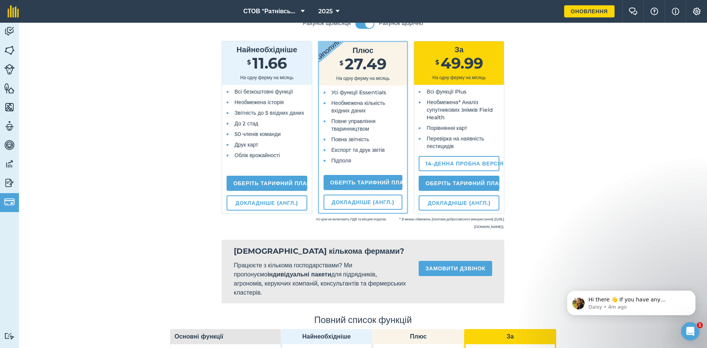
drag, startPoint x: 169, startPoint y: 253, endPoint x: 171, endPoint y: 248, distance: 5.1
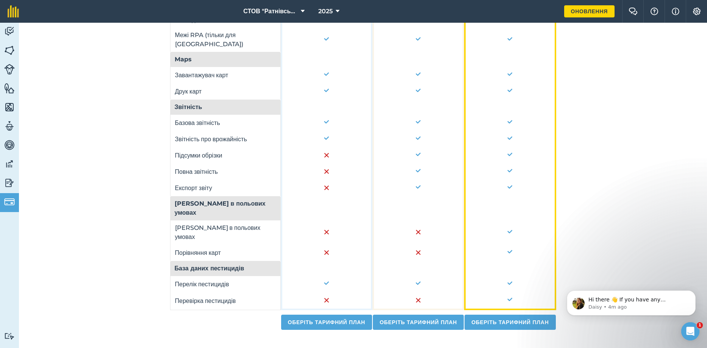
scroll to position [594, 0]
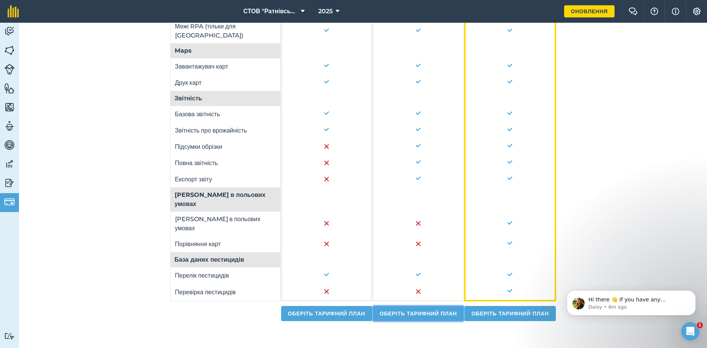
click at [406, 313] on link "Оберіть тарифний план" at bounding box center [418, 313] width 91 height 15
select select "9220acf7-288c-4cbd-b74c-53c24f79aa56"
select select "UA"
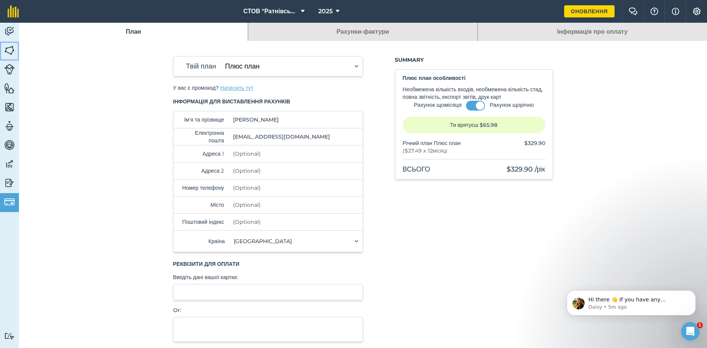
click at [8, 51] on img at bounding box center [9, 50] width 11 height 11
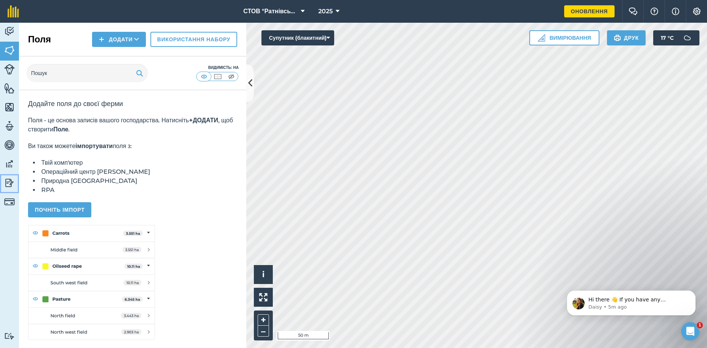
click at [5, 181] on img at bounding box center [9, 182] width 11 height 11
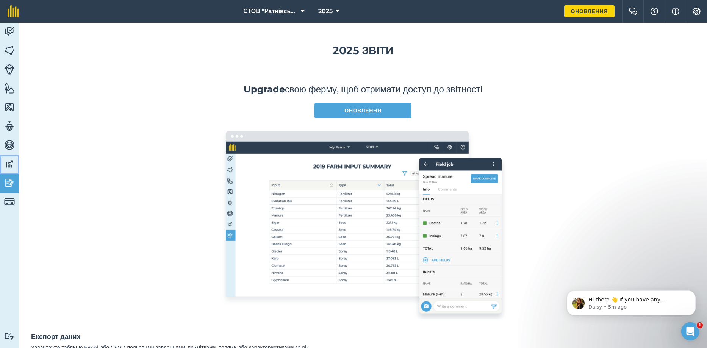
click at [11, 160] on img at bounding box center [9, 163] width 11 height 11
